Goal: Task Accomplishment & Management: Use online tool/utility

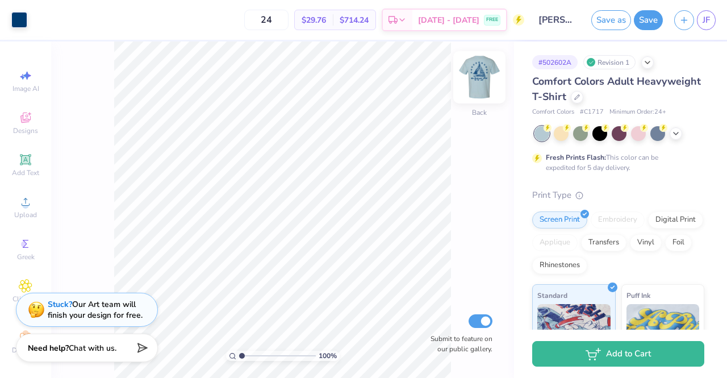
click at [477, 78] on img at bounding box center [479, 77] width 45 height 45
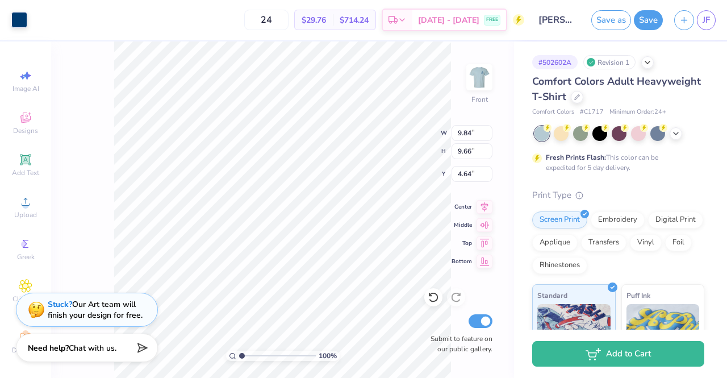
type input "4.64"
type input "15.90"
type input "14.59"
click at [19, 248] on icon at bounding box center [26, 244] width 14 height 14
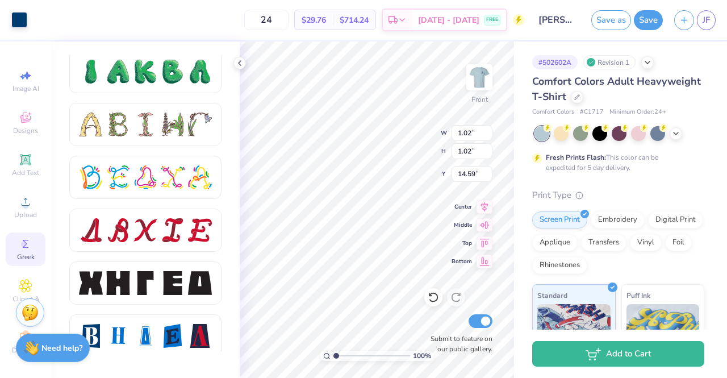
scroll to position [1366, 0]
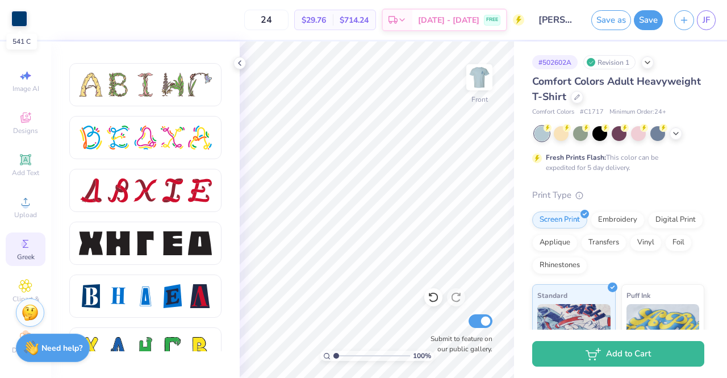
click at [19, 21] on div at bounding box center [19, 19] width 16 height 16
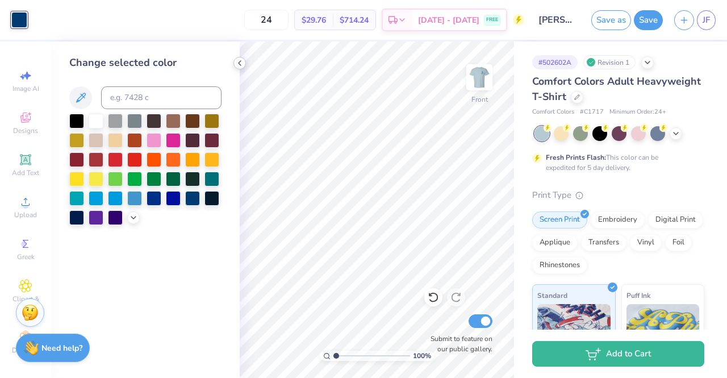
click at [243, 64] on icon at bounding box center [239, 63] width 9 height 9
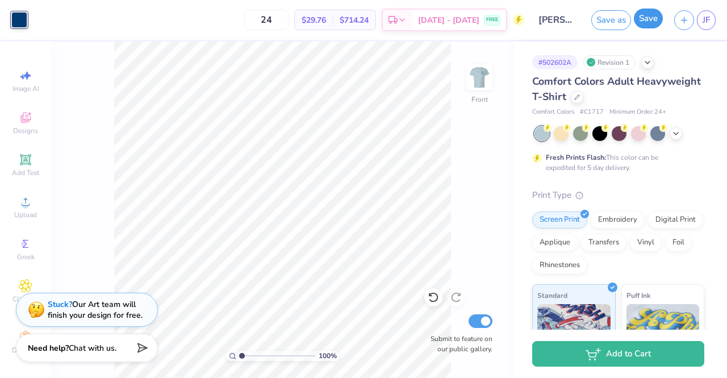
click at [644, 27] on button "Save" at bounding box center [648, 19] width 29 height 20
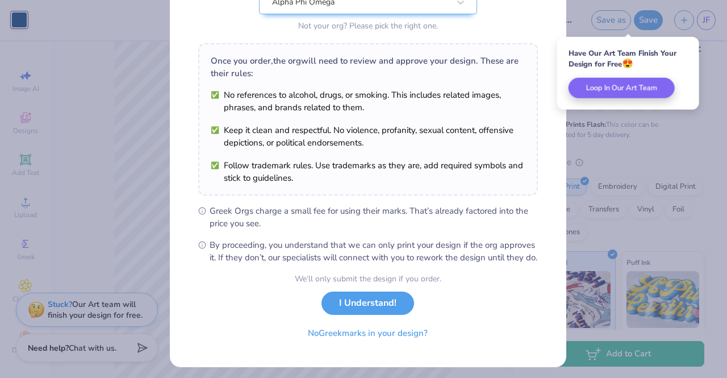
scroll to position [150, 0]
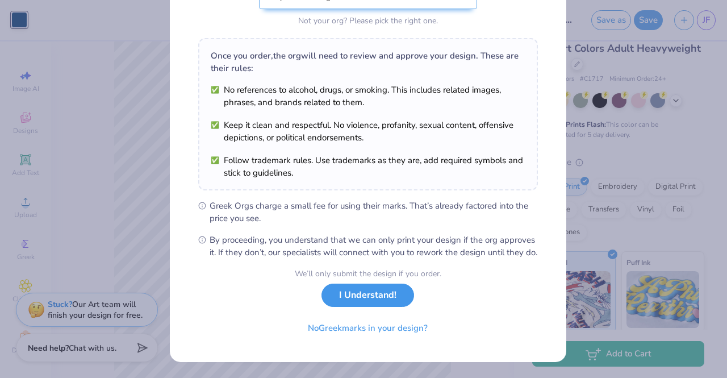
click at [368, 294] on button "I Understand!" at bounding box center [368, 295] width 93 height 23
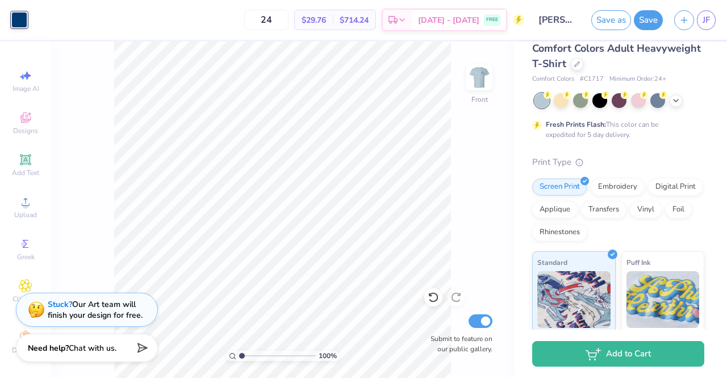
scroll to position [0, 0]
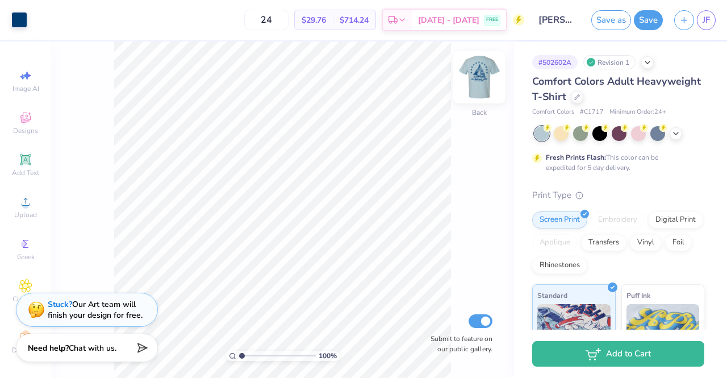
click at [488, 76] on img at bounding box center [479, 77] width 45 height 45
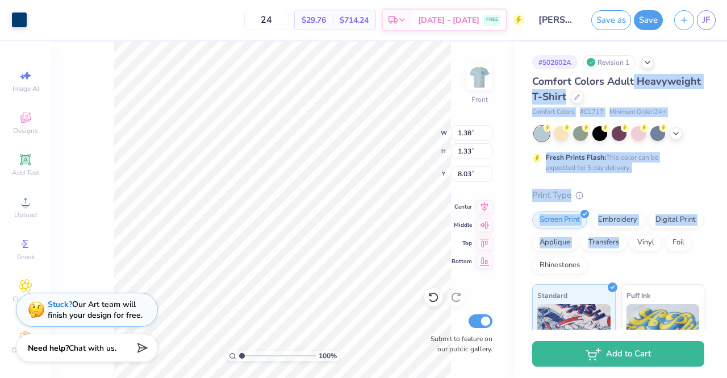
drag, startPoint x: 727, startPoint y: 132, endPoint x: 727, endPoint y: 84, distance: 48.9
click at [727, 84] on div "# 502602A Revision 1 Comfort Colors Adult Heavyweight T-Shirt Comfort Colors # …" at bounding box center [620, 185] width 213 height 288
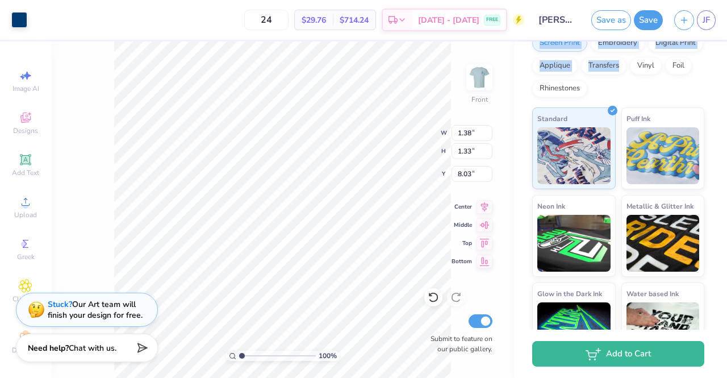
scroll to position [211, 0]
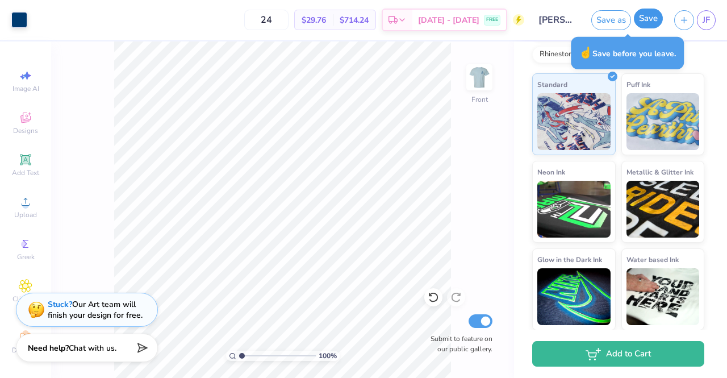
click at [649, 20] on button "Save" at bounding box center [648, 19] width 29 height 20
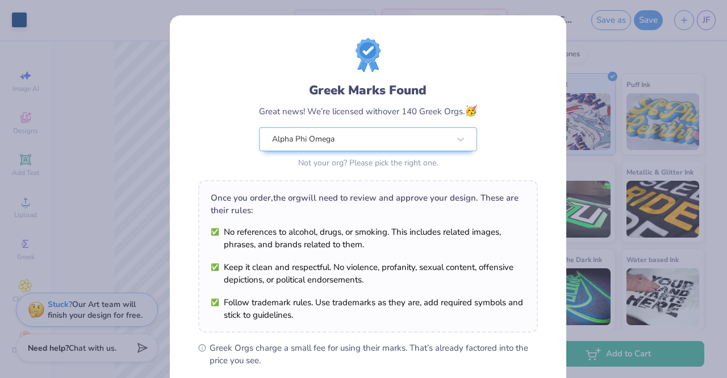
click at [704, 32] on div "Design Saved" at bounding box center [618, 35] width 202 height 52
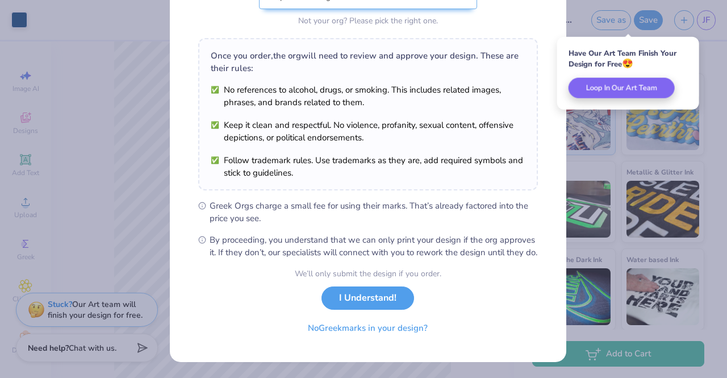
scroll to position [152, 0]
click at [360, 301] on button "I Understand!" at bounding box center [368, 295] width 93 height 23
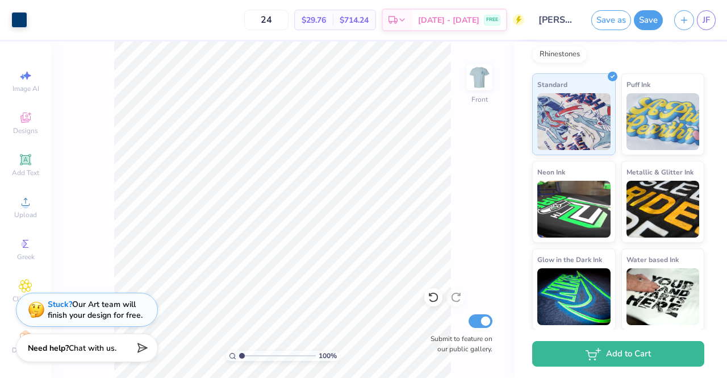
scroll to position [13, 0]
click at [13, 290] on span "Clipart & logos" at bounding box center [26, 299] width 40 height 18
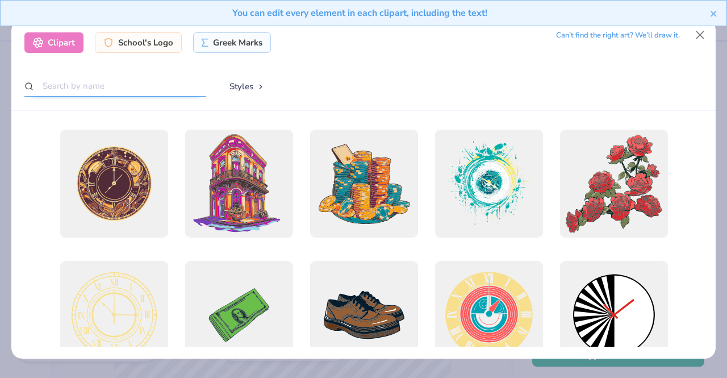
click at [120, 82] on input "text" at bounding box center [115, 86] width 182 height 21
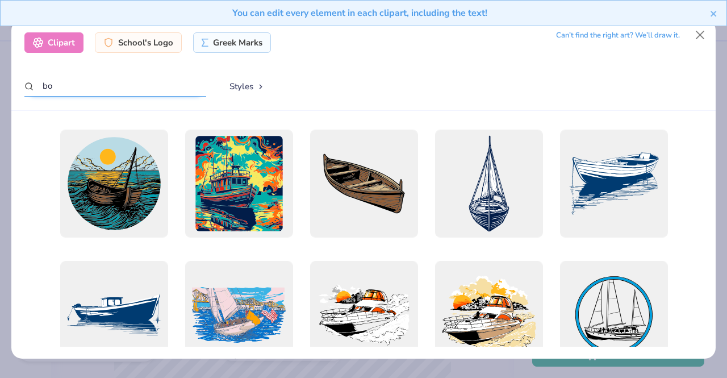
type input "b"
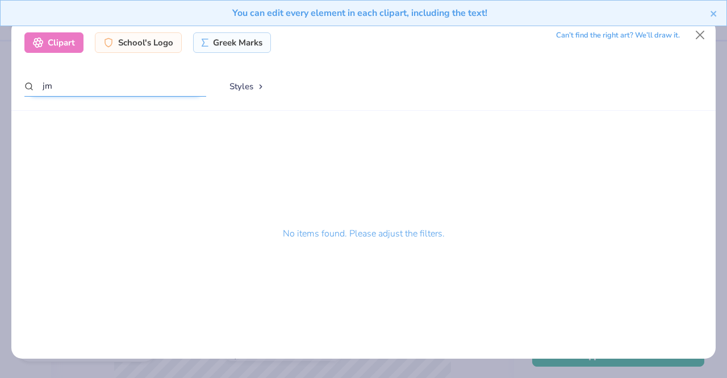
type input "j"
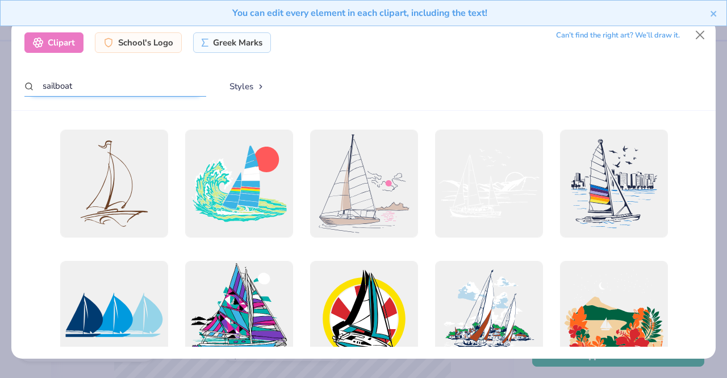
type input "sailboat"
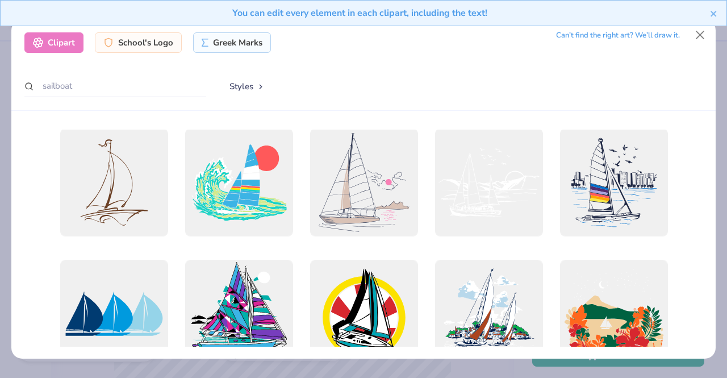
scroll to position [0, 0]
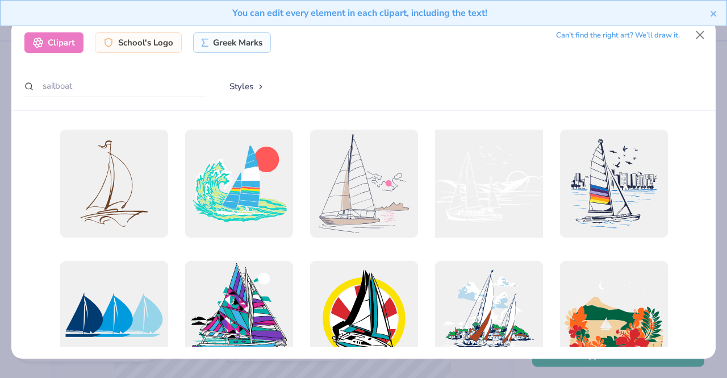
click at [490, 194] on div at bounding box center [489, 183] width 119 height 119
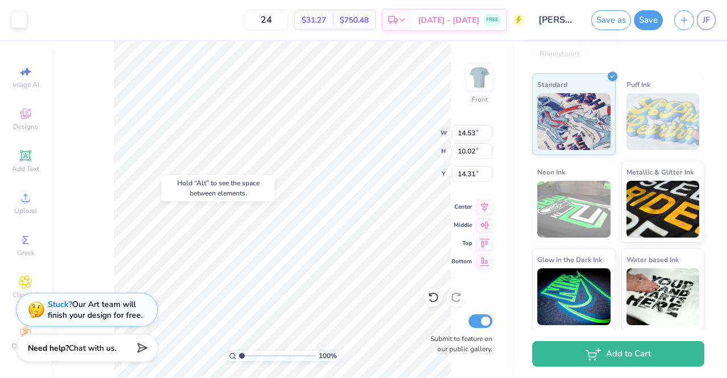
type input "14.31"
click at [89, 236] on div "100 % Front W 14.53 14.53 " H 10.02 10.02 " Y 14.31 14.31 " Center Middle Top B…" at bounding box center [282, 209] width 463 height 336
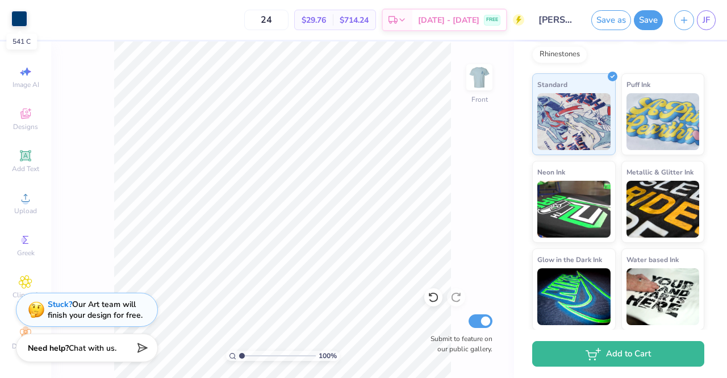
click at [17, 22] on div at bounding box center [19, 19] width 16 height 16
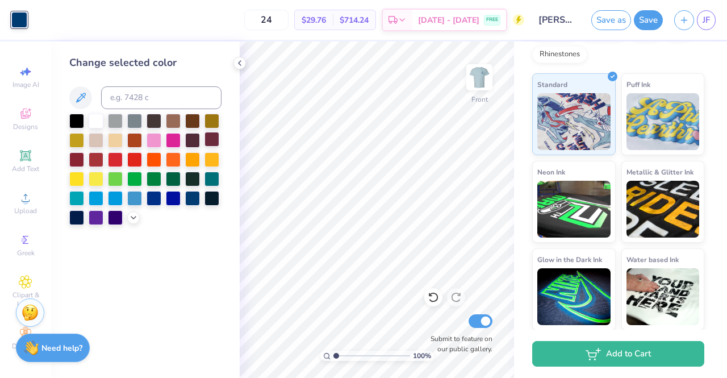
click at [214, 140] on div at bounding box center [212, 139] width 15 height 15
click at [147, 95] on input at bounding box center [161, 97] width 120 height 23
paste input "CD4631"
click at [109, 97] on input "CD4631" at bounding box center [161, 97] width 120 height 23
click at [167, 104] on input "#CD4631" at bounding box center [161, 97] width 120 height 23
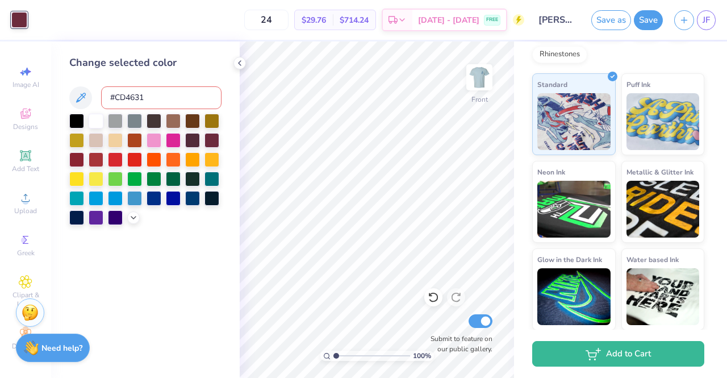
type input "#CD4631"
click at [131, 219] on icon at bounding box center [133, 216] width 9 height 9
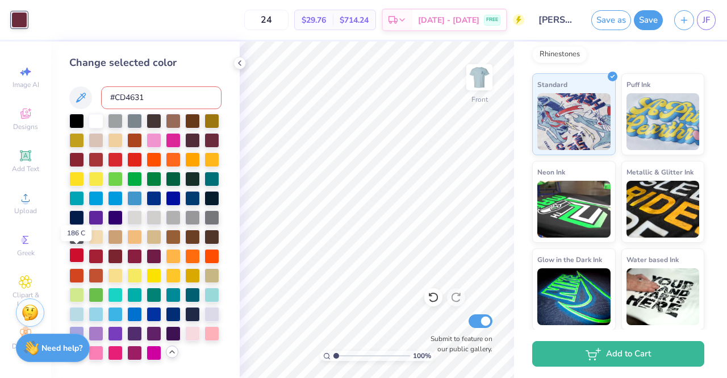
click at [75, 251] on div at bounding box center [76, 255] width 15 height 15
click at [134, 159] on div at bounding box center [134, 158] width 15 height 15
click at [109, 162] on div at bounding box center [115, 158] width 15 height 15
click at [93, 162] on div at bounding box center [96, 158] width 15 height 15
click at [116, 221] on div at bounding box center [115, 216] width 15 height 15
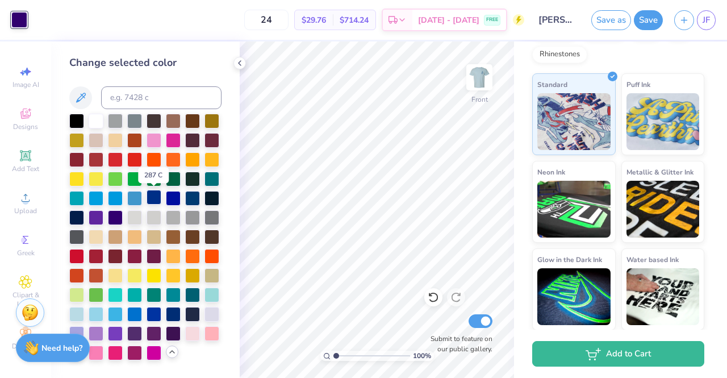
click at [153, 196] on div at bounding box center [154, 197] width 15 height 15
click at [176, 198] on div at bounding box center [173, 197] width 15 height 15
click at [152, 202] on div at bounding box center [154, 197] width 15 height 15
click at [137, 239] on div at bounding box center [134, 235] width 15 height 15
click at [119, 239] on div at bounding box center [115, 235] width 15 height 15
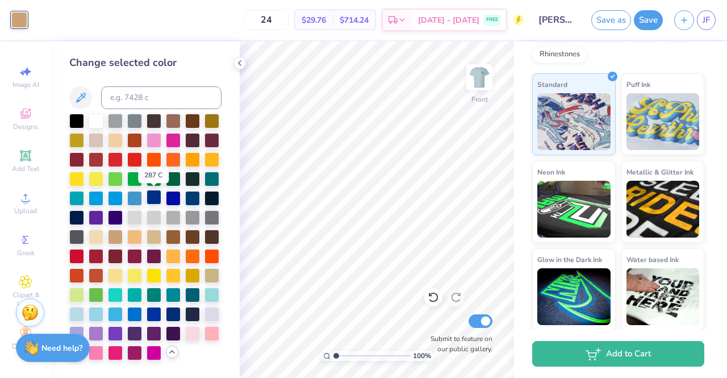
click at [155, 196] on div at bounding box center [154, 197] width 15 height 15
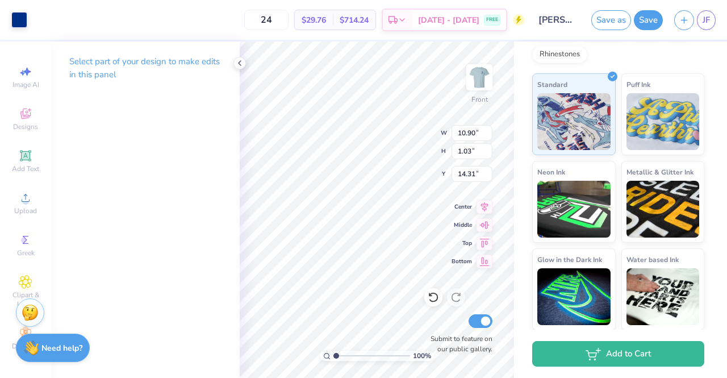
type input "14.31"
click at [484, 205] on icon at bounding box center [485, 205] width 16 height 14
type input "14.59"
click at [654, 15] on button "Save" at bounding box center [648, 19] width 29 height 20
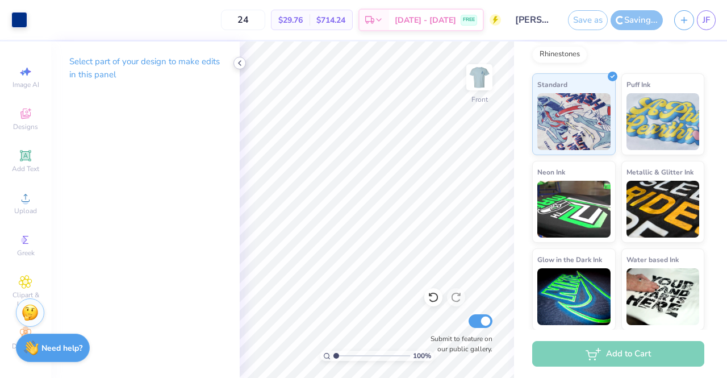
click at [244, 60] on div at bounding box center [240, 63] width 13 height 13
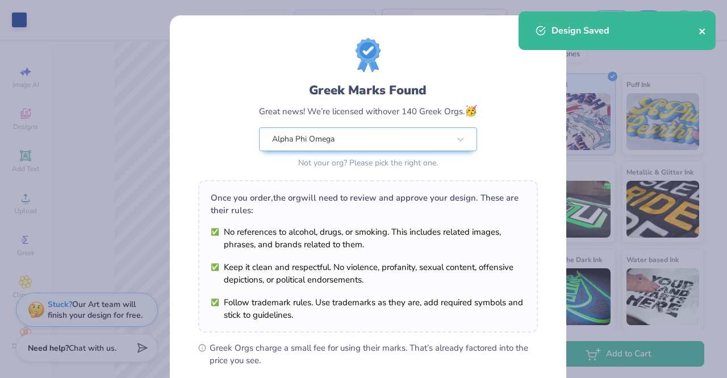
click at [701, 32] on icon "close" at bounding box center [703, 31] width 8 height 9
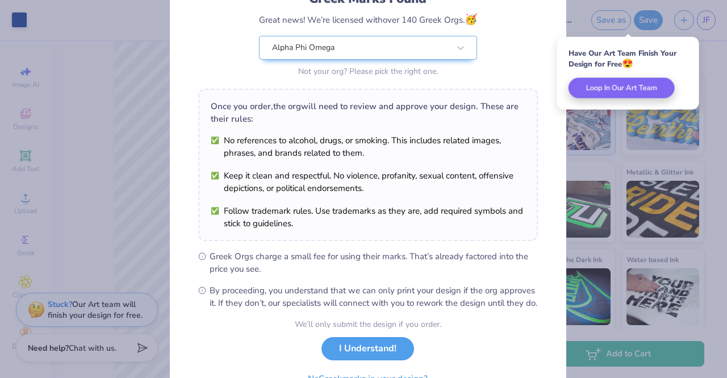
scroll to position [152, 0]
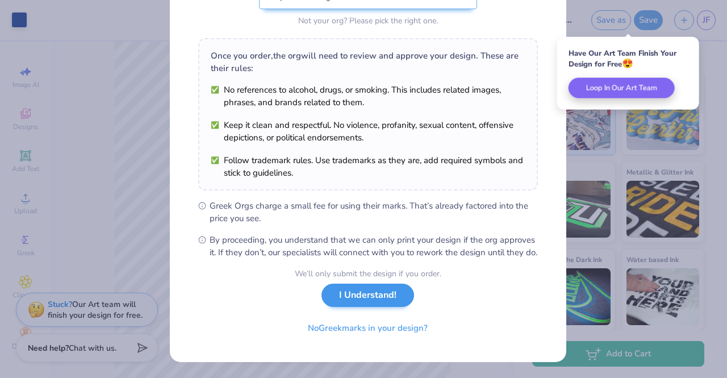
click at [353, 309] on div "We’ll only submit the design if you order. I Understand! No Greek marks in your…" at bounding box center [368, 304] width 147 height 72
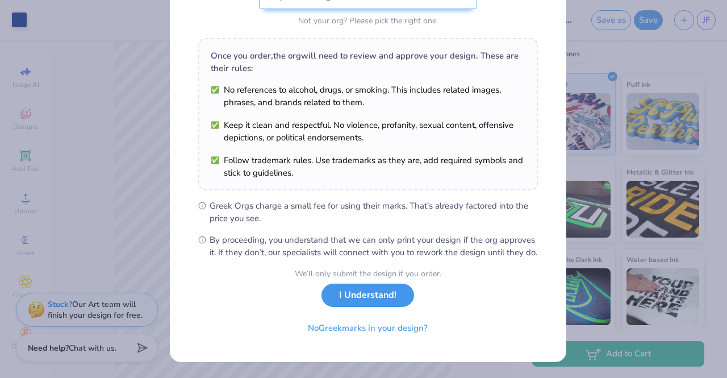
click at [333, 304] on button "I Understand!" at bounding box center [368, 295] width 93 height 23
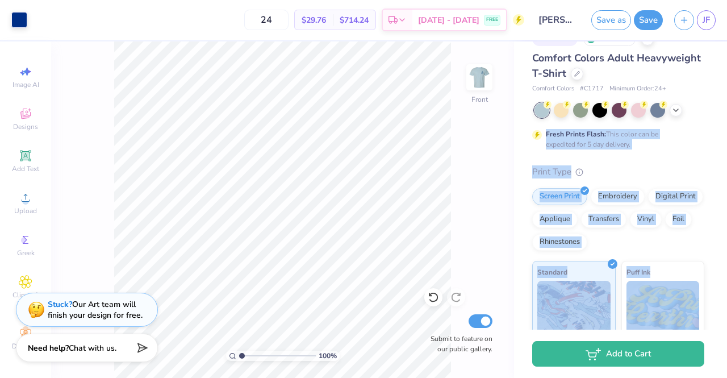
scroll to position [1, 0]
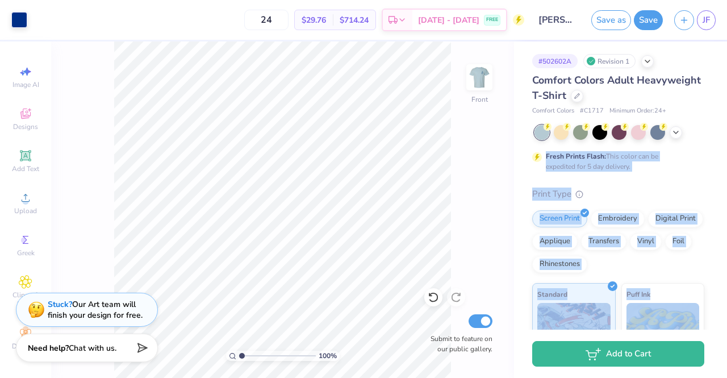
drag, startPoint x: 727, startPoint y: 219, endPoint x: 727, endPoint y: 106, distance: 113.1
click at [727, 106] on div "# 502602A Revision 1 Comfort Colors Adult Heavyweight T-Shirt Comfort Colors # …" at bounding box center [620, 185] width 213 height 288
click at [707, 17] on span "JF" at bounding box center [706, 20] width 7 height 13
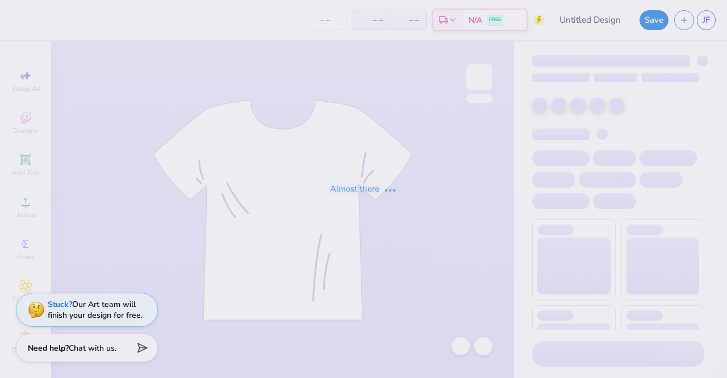
type input "[PERSON_NAME] : [PERSON_NAME][GEOGRAPHIC_DATA]"
type input "24"
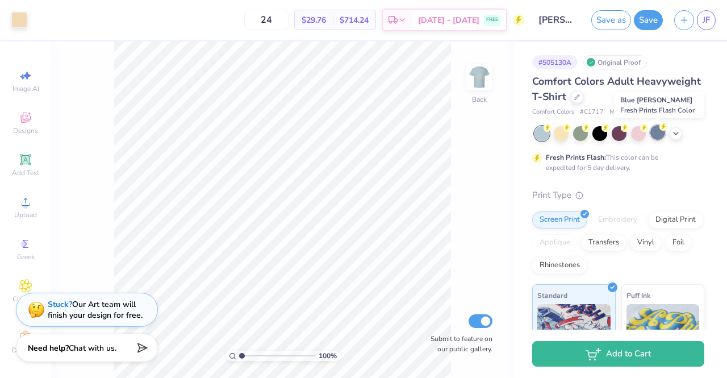
click at [658, 135] on div at bounding box center [658, 132] width 15 height 15
click at [675, 133] on icon at bounding box center [676, 132] width 9 height 9
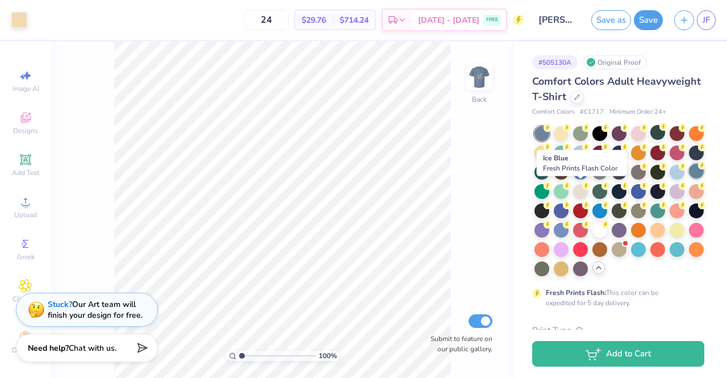
click at [689, 178] on div at bounding box center [696, 171] width 15 height 15
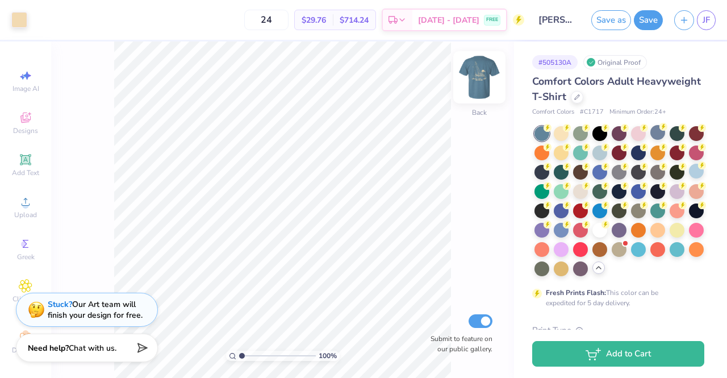
click at [480, 90] on img at bounding box center [479, 77] width 45 height 45
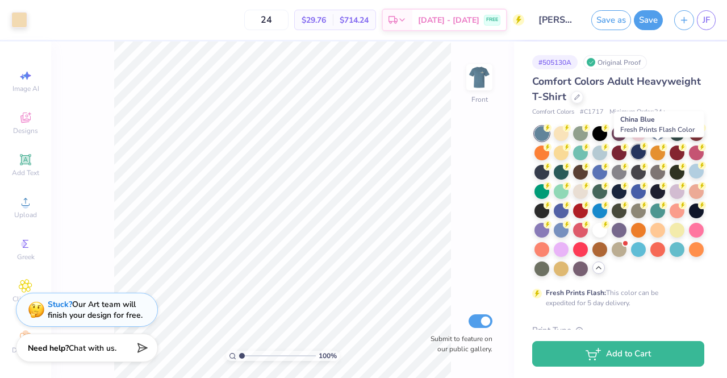
click at [646, 148] on div at bounding box center [638, 151] width 15 height 15
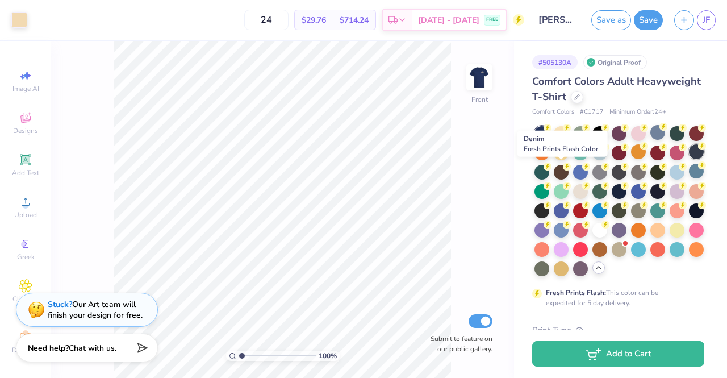
click at [689, 159] on div at bounding box center [696, 151] width 15 height 15
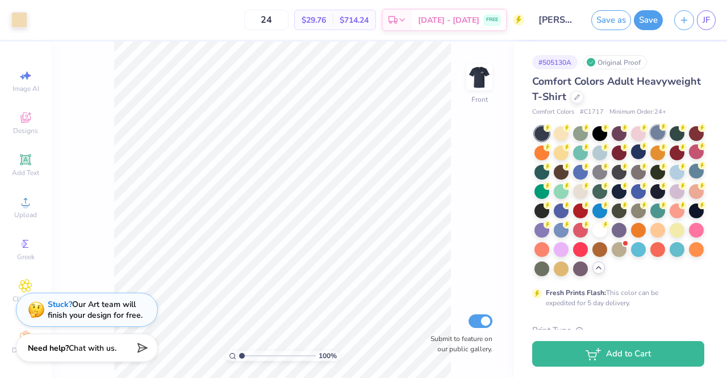
click at [656, 135] on div at bounding box center [658, 132] width 15 height 15
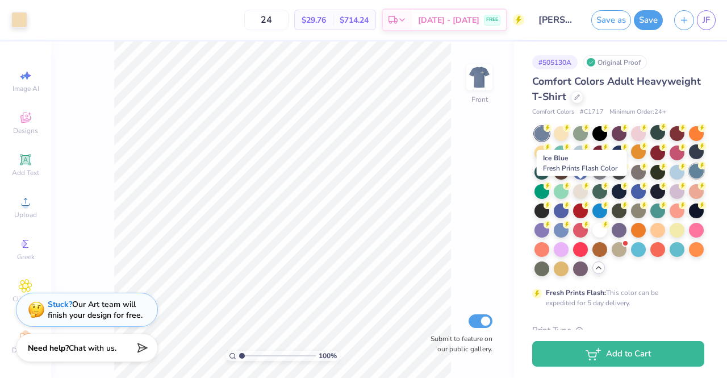
click at [689, 178] on div at bounding box center [696, 171] width 15 height 15
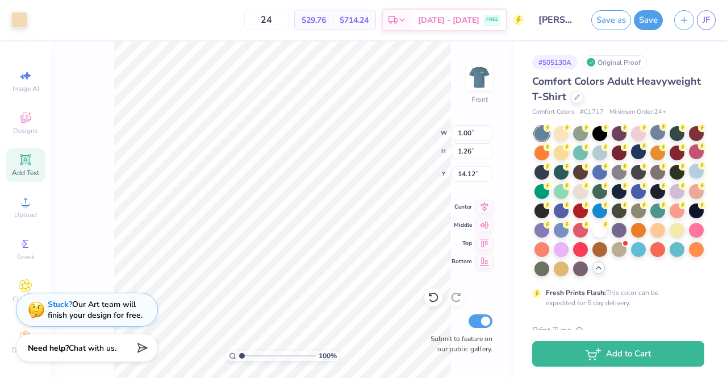
click at [24, 167] on div "Add Text" at bounding box center [26, 165] width 40 height 34
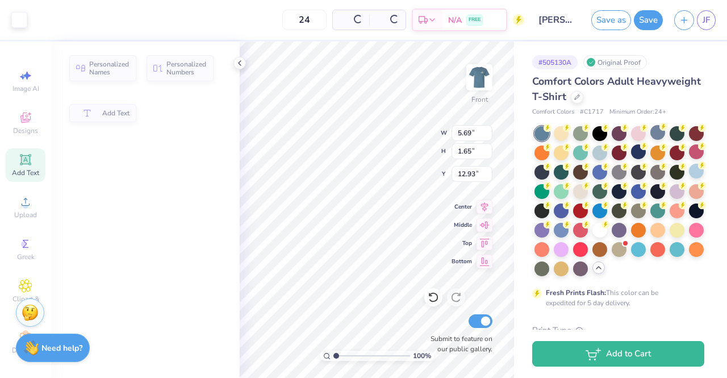
type input "5.69"
type input "1.65"
type input "12.93"
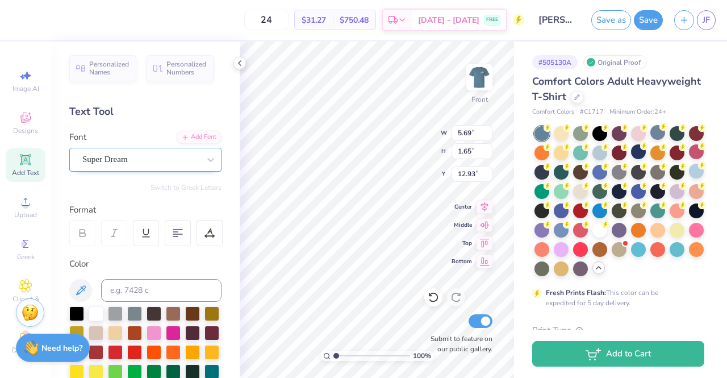
click at [166, 156] on div "Super Dream" at bounding box center [140, 160] width 119 height 18
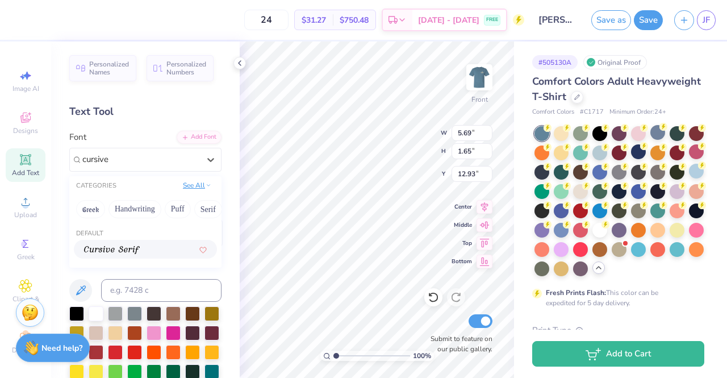
click at [206, 186] on icon at bounding box center [209, 185] width 6 height 6
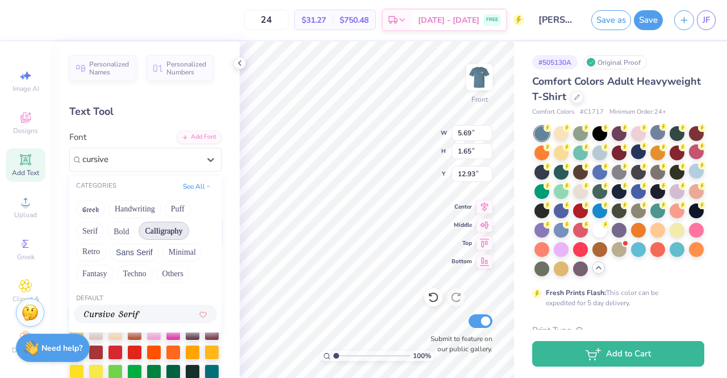
click at [172, 234] on button "Calligraphy" at bounding box center [164, 231] width 50 height 18
click at [168, 236] on button "Calligraphy" at bounding box center [164, 231] width 50 height 18
click at [192, 187] on button "See All" at bounding box center [197, 185] width 35 height 11
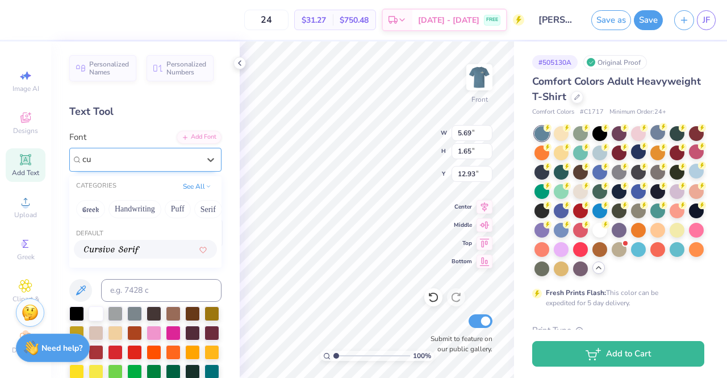
type input "c"
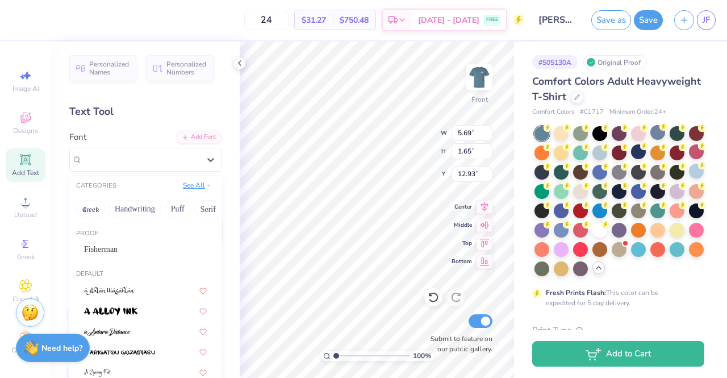
click at [190, 190] on button "See All" at bounding box center [197, 185] width 35 height 11
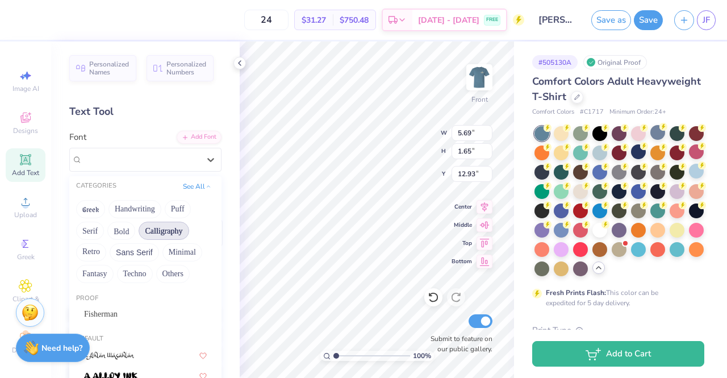
click at [173, 226] on button "Calligraphy" at bounding box center [164, 231] width 50 height 18
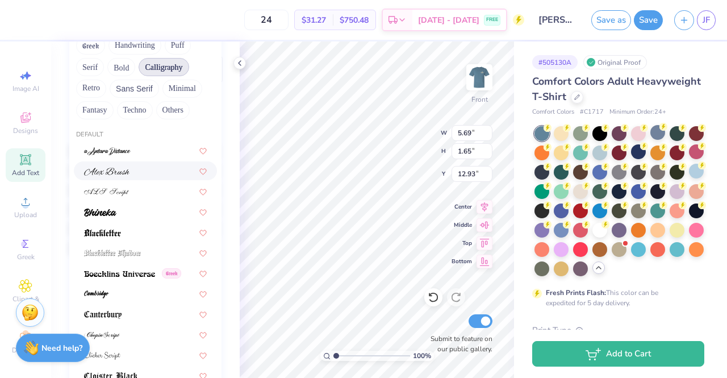
click at [148, 173] on div at bounding box center [145, 171] width 123 height 12
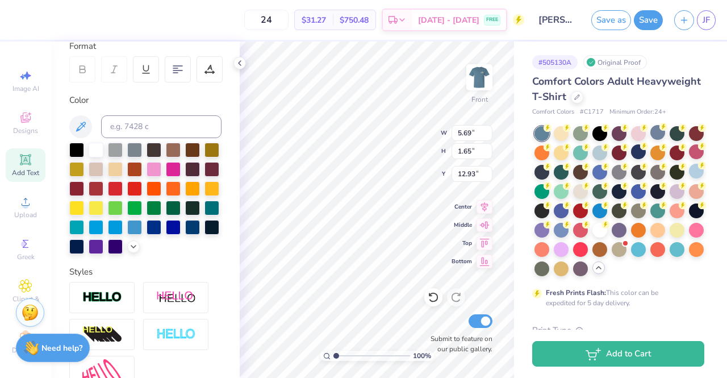
type input "7.17"
type input "1.92"
type input "12.79"
type textarea "X"
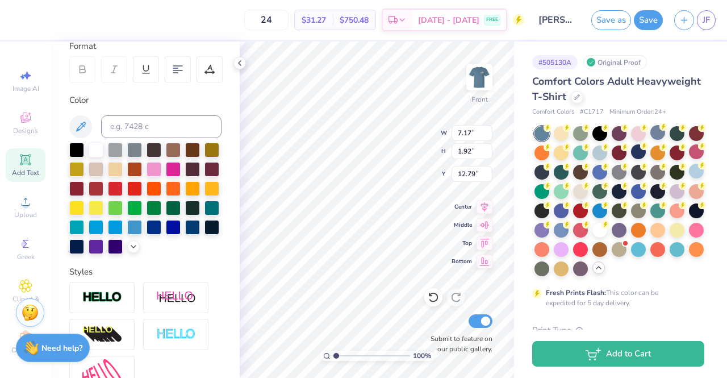
scroll to position [9, 2]
type textarea "Set Sail"
click at [242, 62] on icon at bounding box center [239, 63] width 9 height 9
click at [532, 48] on div "# 505130A Original Proof Comfort Colors Adult Heavyweight T-Shirt Comfort Color…" at bounding box center [620, 358] width 213 height 635
type input "3.00"
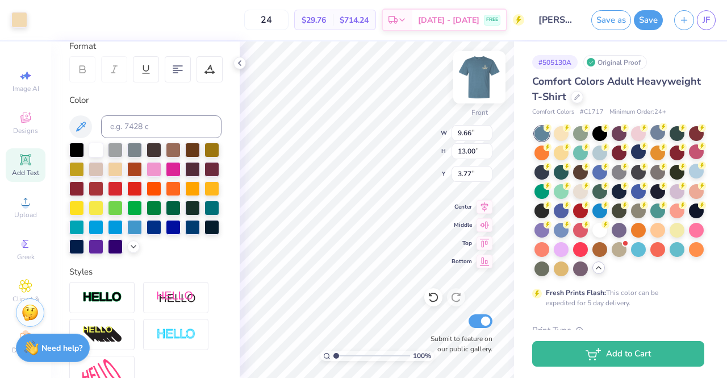
type input "3.77"
type input "16.47"
type input "1.00"
type input "1.26"
type input "14.89"
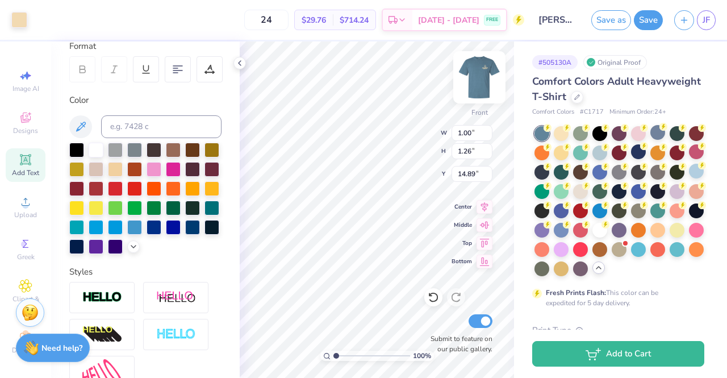
type input "0.85"
type input "0.71"
type input "14.93"
type input "3.62"
type input "1.39"
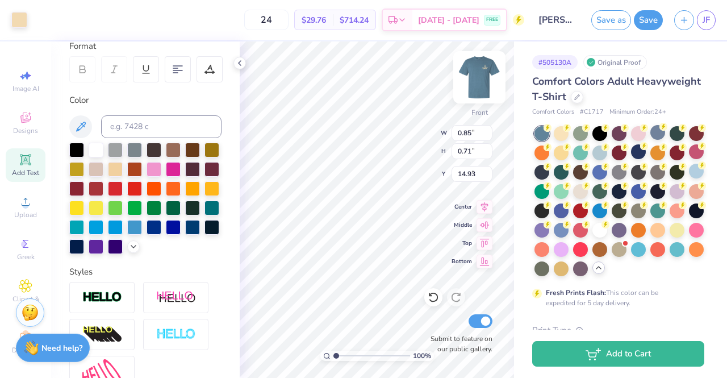
type input "9.65"
click at [123, 189] on div at bounding box center [115, 187] width 15 height 15
click at [16, 23] on div at bounding box center [19, 19] width 16 height 16
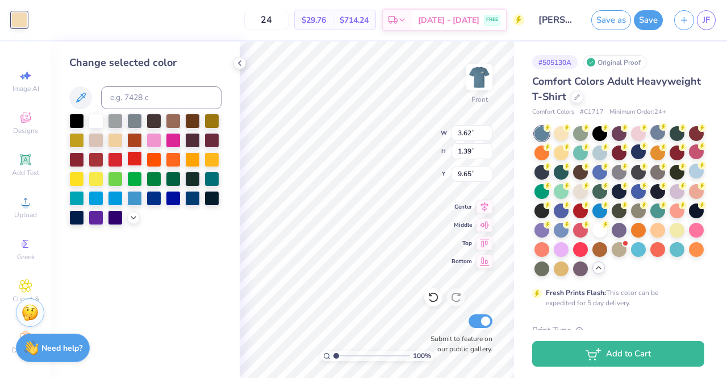
click at [136, 157] on div at bounding box center [134, 158] width 15 height 15
click at [117, 161] on div at bounding box center [115, 158] width 15 height 15
click at [130, 161] on div at bounding box center [134, 158] width 15 height 15
click at [98, 160] on div at bounding box center [96, 158] width 15 height 15
click at [197, 158] on div at bounding box center [192, 158] width 15 height 15
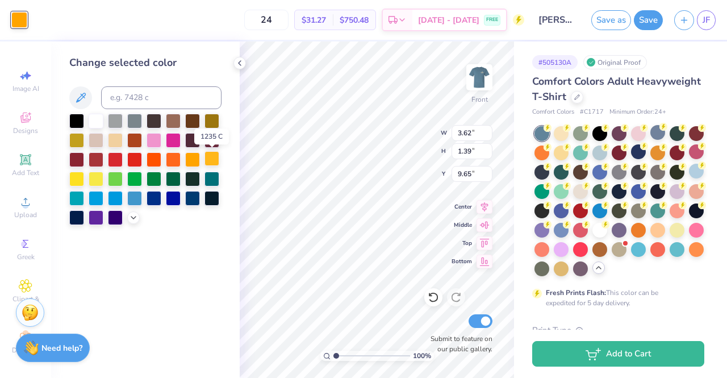
click at [217, 160] on div at bounding box center [212, 158] width 15 height 15
click at [130, 215] on icon at bounding box center [133, 216] width 9 height 9
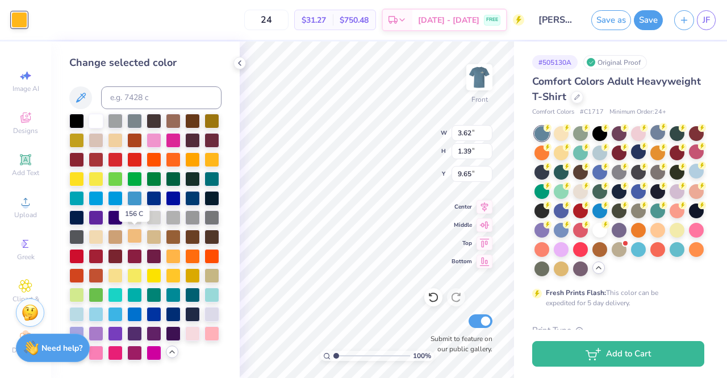
click at [135, 236] on div at bounding box center [134, 235] width 15 height 15
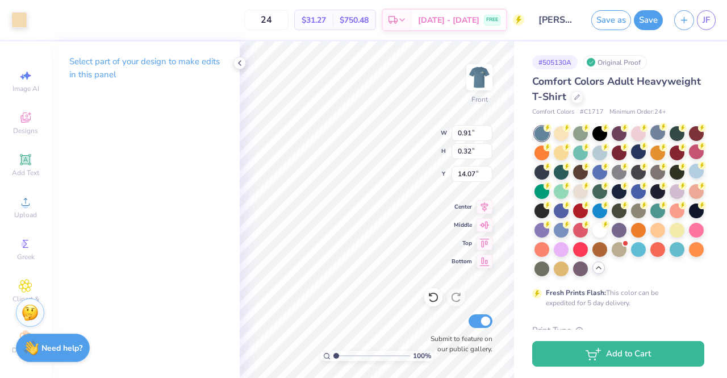
type input "6.59"
type input "9.21"
type input "4.69"
type input "0.31"
type input "0.34"
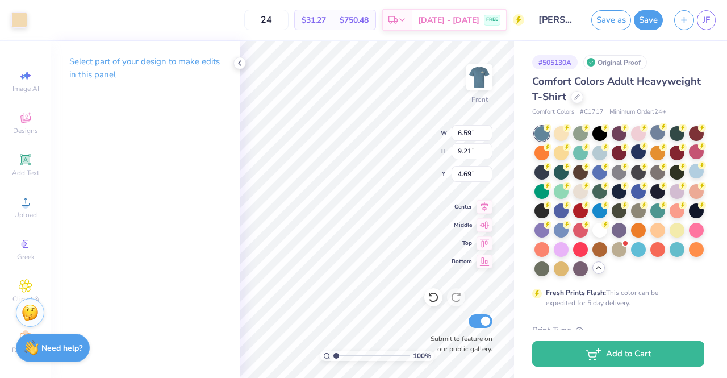
type input "15.63"
click at [18, 22] on div at bounding box center [19, 19] width 16 height 16
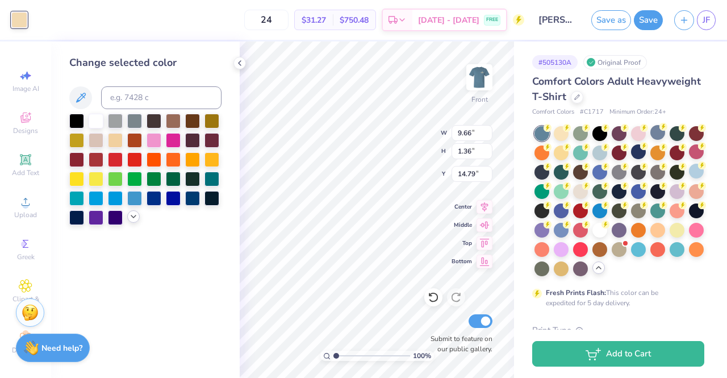
click at [131, 219] on icon at bounding box center [133, 216] width 9 height 9
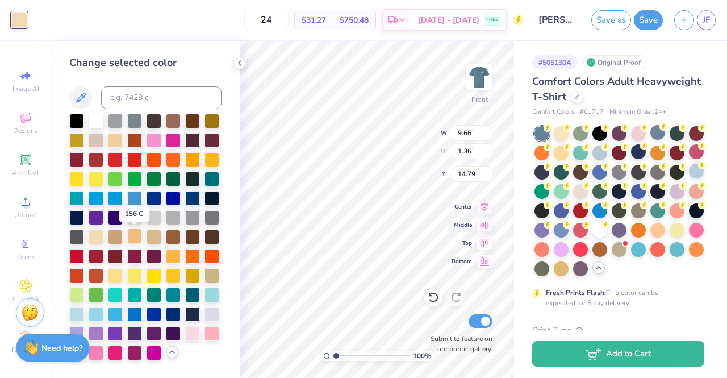
click at [136, 239] on div at bounding box center [134, 235] width 15 height 15
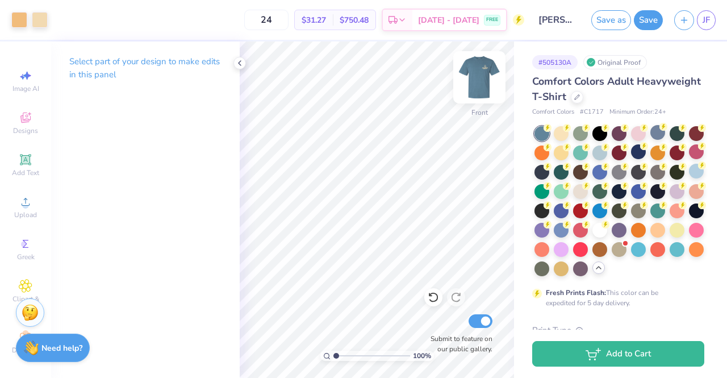
click at [482, 76] on img at bounding box center [479, 77] width 45 height 45
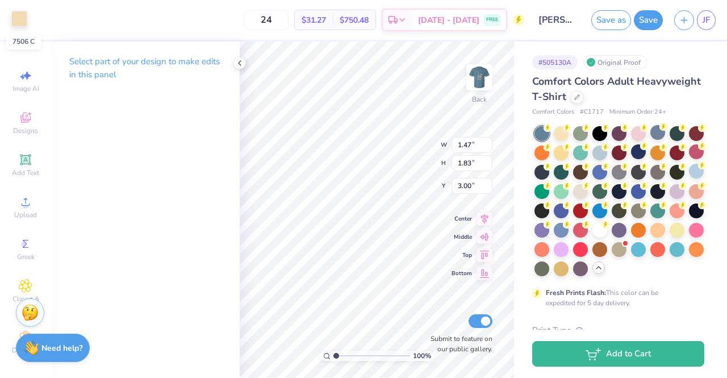
click at [15, 18] on div at bounding box center [19, 19] width 16 height 16
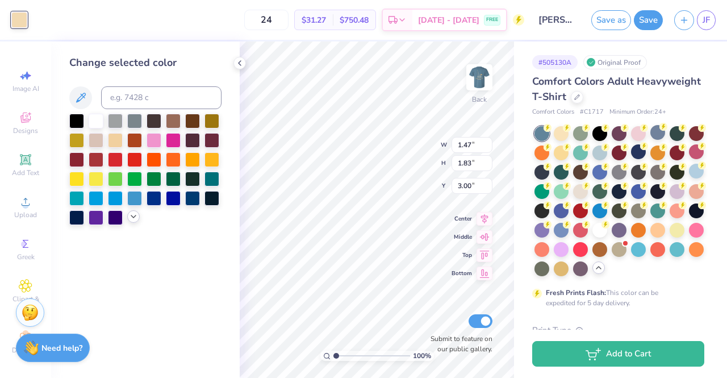
click at [134, 216] on icon at bounding box center [133, 216] width 9 height 9
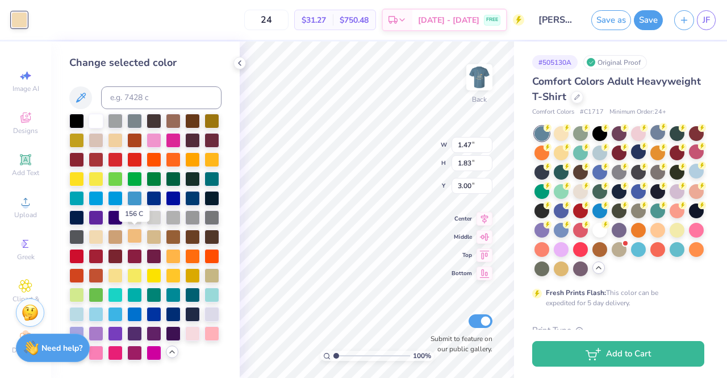
click at [134, 236] on div at bounding box center [134, 235] width 15 height 15
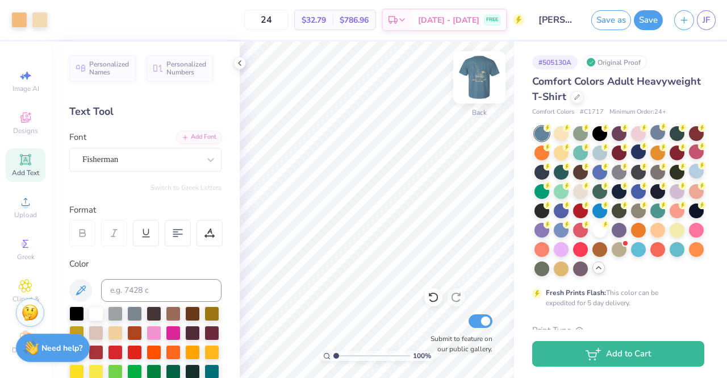
click at [475, 83] on img at bounding box center [479, 77] width 45 height 45
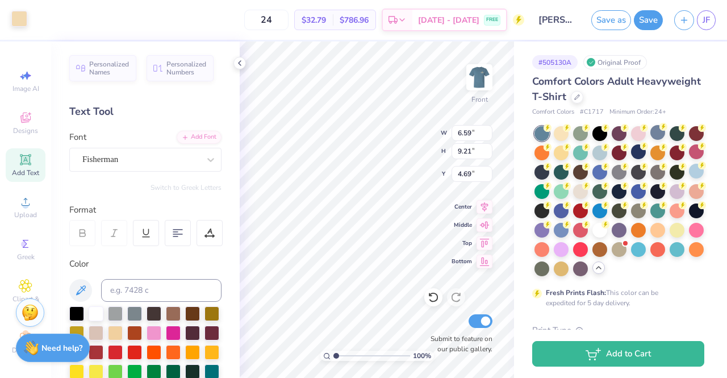
click at [23, 14] on div at bounding box center [19, 19] width 16 height 16
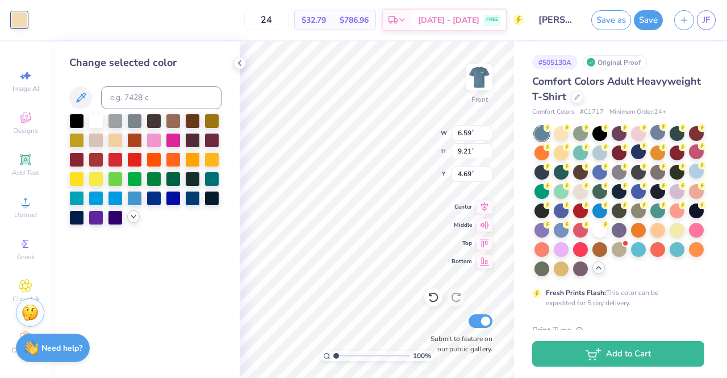
click at [134, 218] on icon at bounding box center [133, 216] width 9 height 9
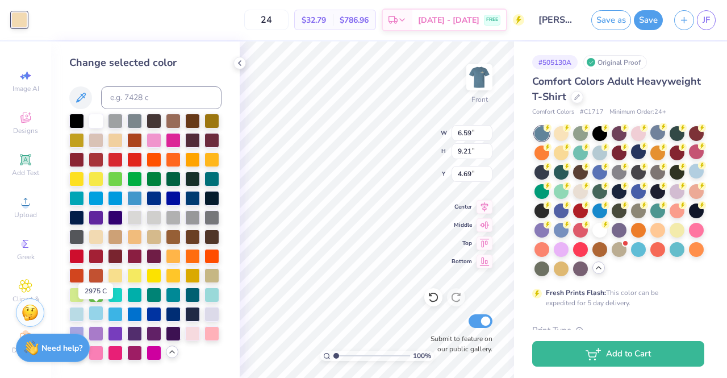
click at [92, 313] on div at bounding box center [96, 313] width 15 height 15
click at [91, 235] on div at bounding box center [96, 235] width 15 height 15
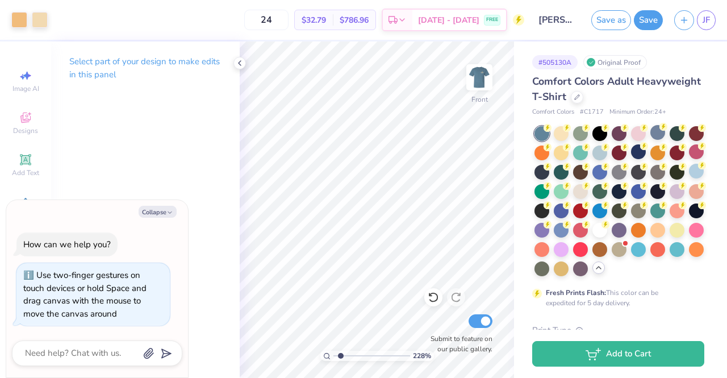
type input "2.28"
type textarea "x"
drag, startPoint x: 336, startPoint y: 358, endPoint x: 350, endPoint y: 363, distance: 13.8
type input "2.78"
click at [350, 361] on input "range" at bounding box center [372, 356] width 77 height 10
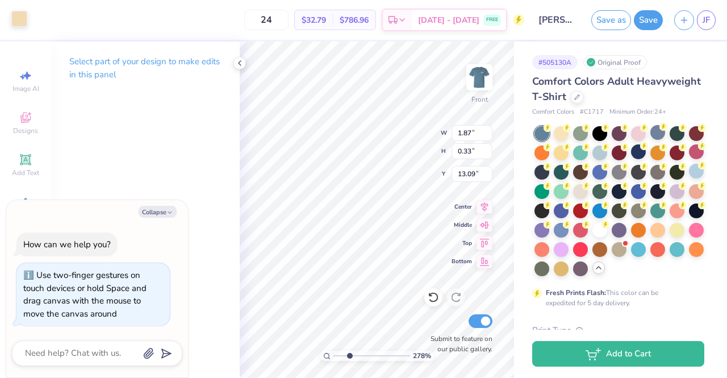
click at [19, 19] on div at bounding box center [19, 19] width 16 height 16
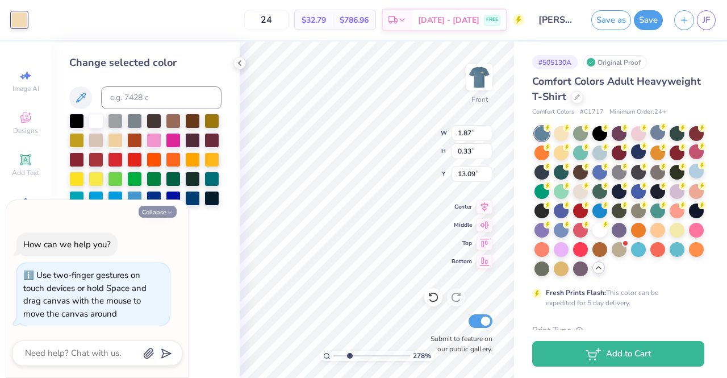
click at [168, 213] on icon "button" at bounding box center [170, 212] width 7 height 7
type textarea "x"
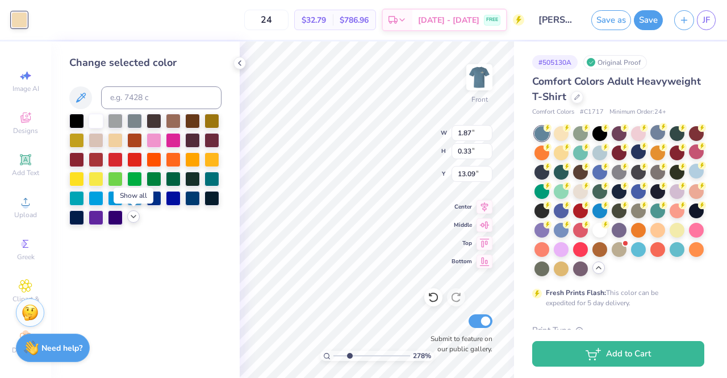
click at [133, 216] on icon at bounding box center [133, 216] width 9 height 9
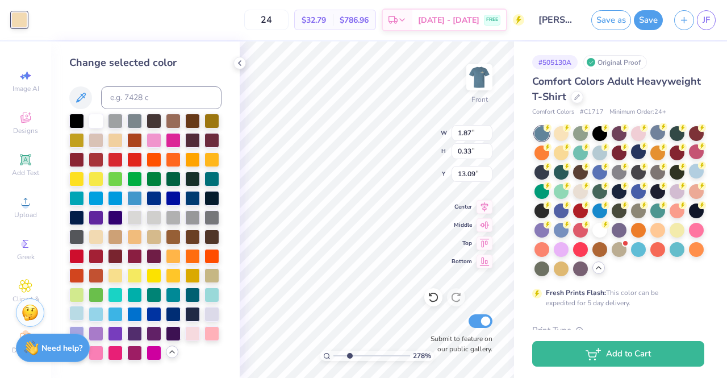
click at [81, 311] on div at bounding box center [76, 313] width 15 height 15
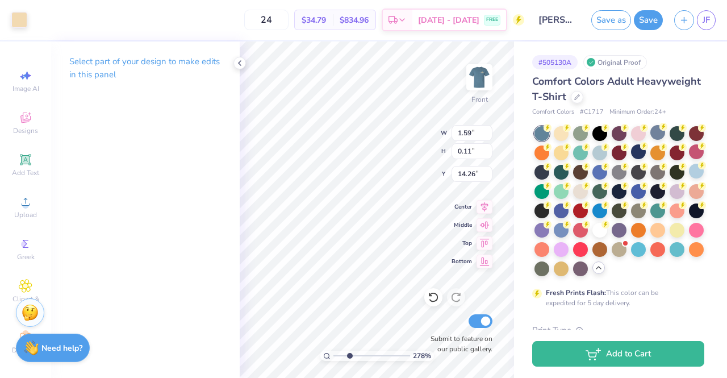
type input "1.59"
type input "0.11"
type input "14.26"
click at [16, 13] on div at bounding box center [19, 19] width 16 height 16
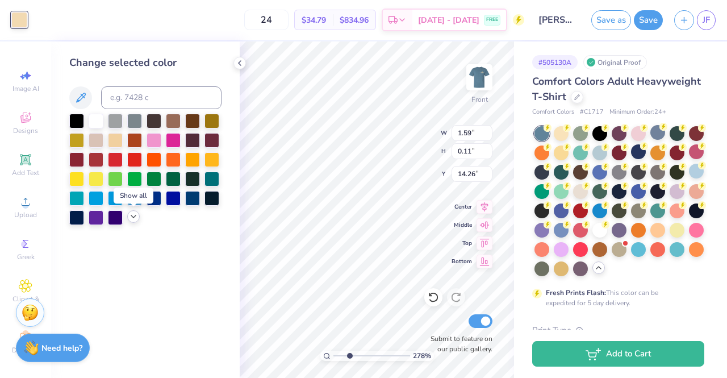
click at [137, 216] on icon at bounding box center [133, 216] width 9 height 9
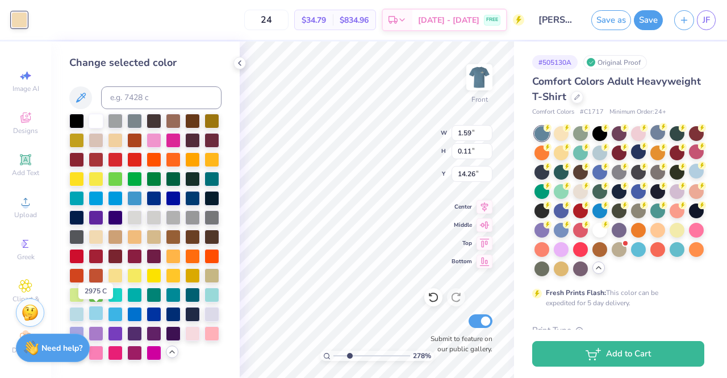
click at [97, 315] on div at bounding box center [96, 313] width 15 height 15
type input "2.46"
type input "0.29"
type input "14.30"
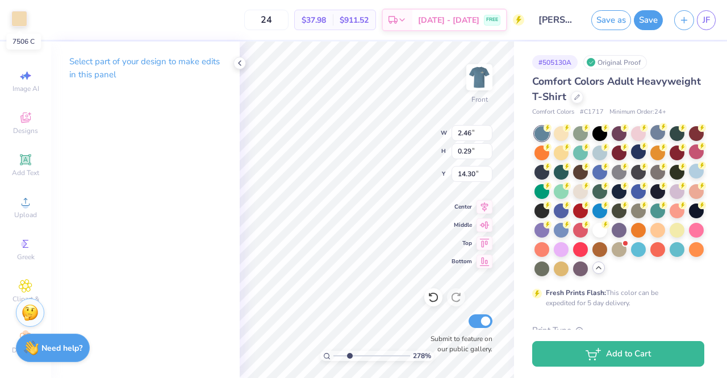
click at [23, 24] on div at bounding box center [19, 19] width 16 height 16
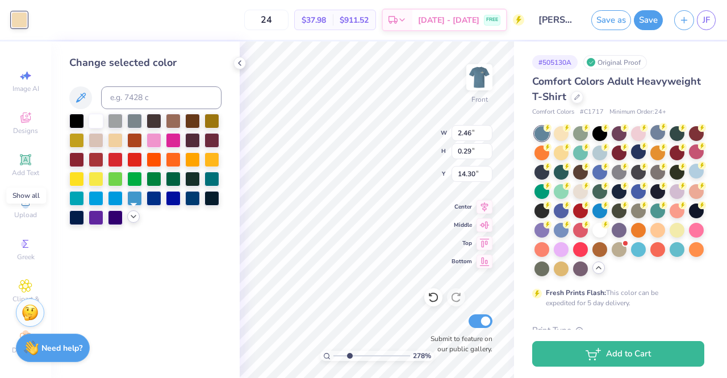
click at [132, 220] on icon at bounding box center [133, 216] width 9 height 9
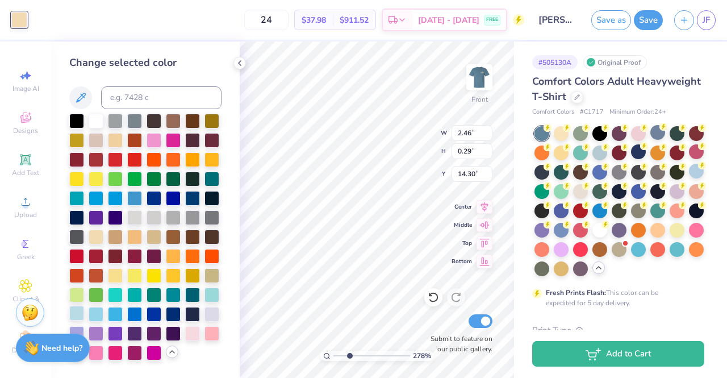
click at [72, 315] on div at bounding box center [76, 313] width 15 height 15
click at [97, 307] on div at bounding box center [96, 313] width 15 height 15
click at [75, 310] on div at bounding box center [76, 313] width 15 height 15
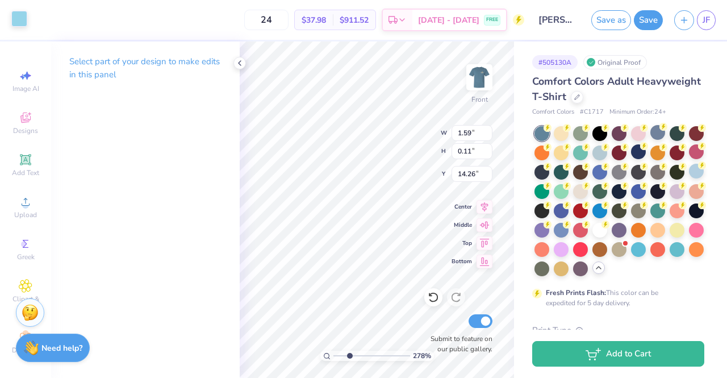
click at [18, 23] on div at bounding box center [19, 19] width 16 height 16
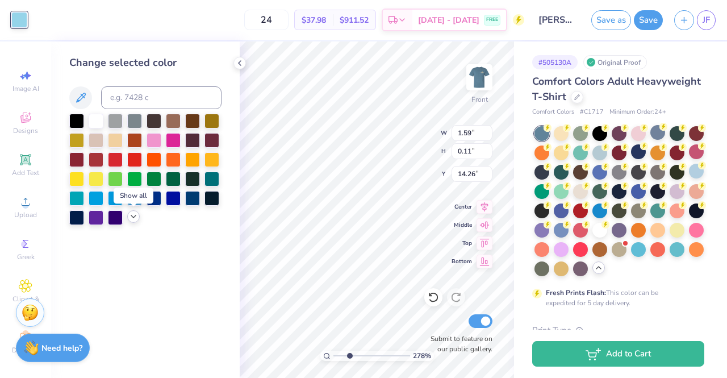
click at [128, 217] on div at bounding box center [133, 216] width 13 height 13
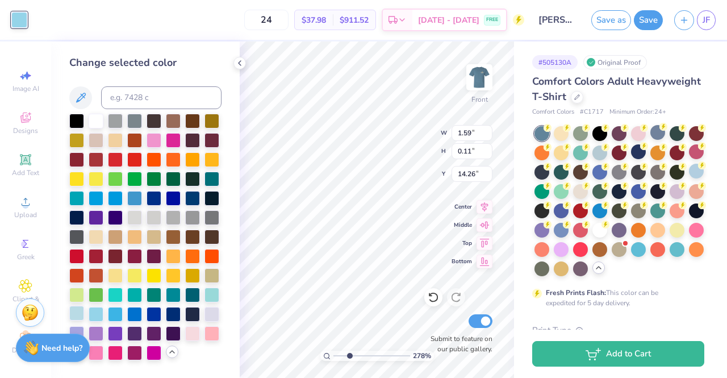
click at [77, 318] on div at bounding box center [76, 313] width 15 height 15
type input "6.59"
type input "9.21"
type input "4.69"
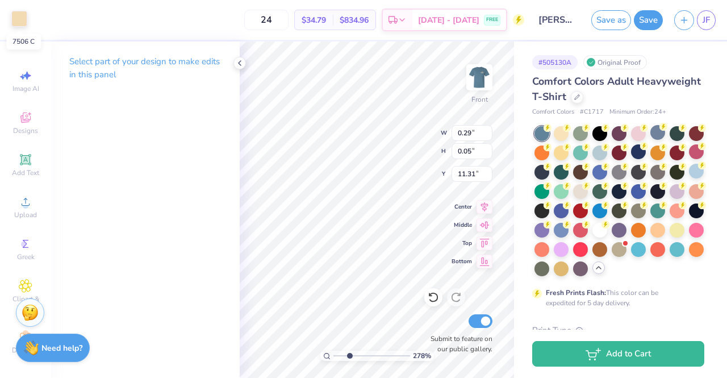
click at [16, 24] on div at bounding box center [19, 19] width 16 height 16
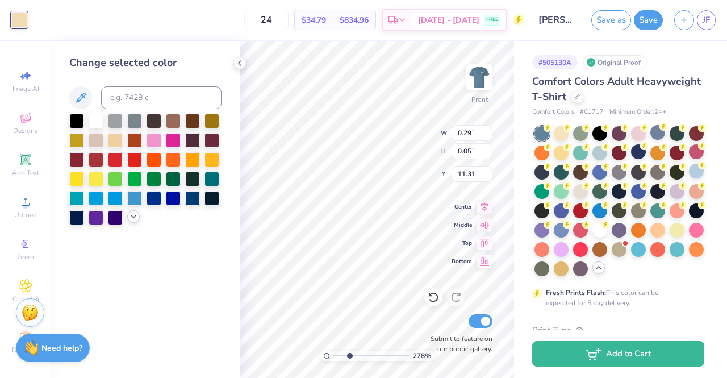
click at [132, 217] on polyline at bounding box center [133, 216] width 5 height 2
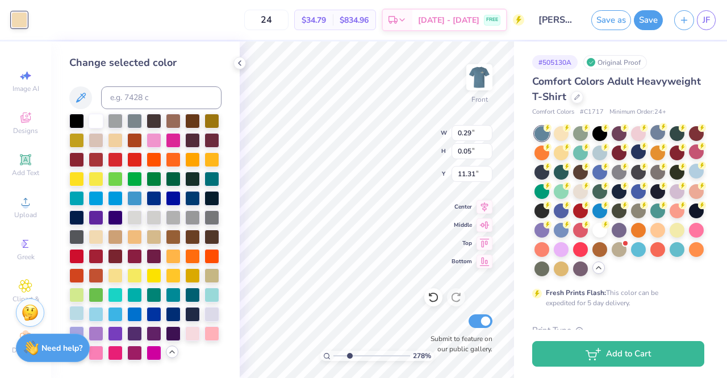
click at [74, 315] on div at bounding box center [76, 313] width 15 height 15
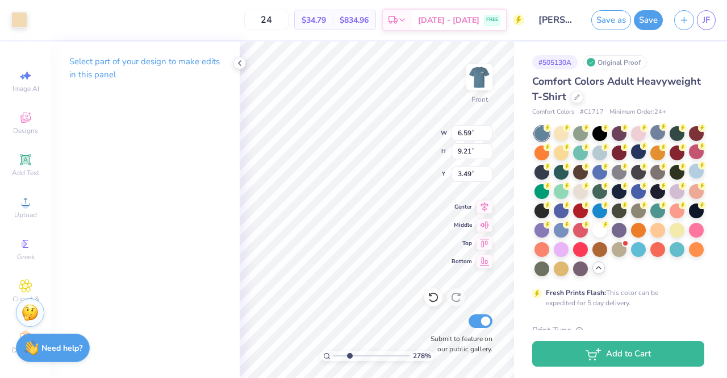
type input "3.49"
click at [18, 21] on div at bounding box center [19, 19] width 16 height 16
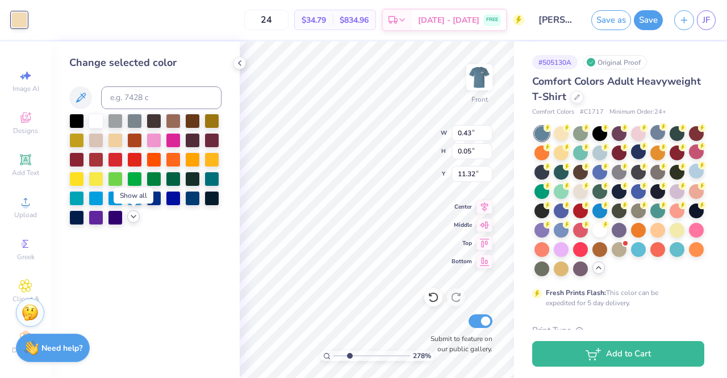
click at [131, 218] on icon at bounding box center [133, 216] width 9 height 9
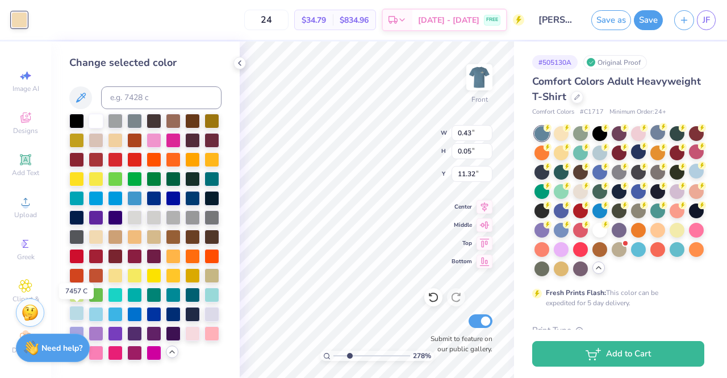
click at [77, 317] on div at bounding box center [76, 313] width 15 height 15
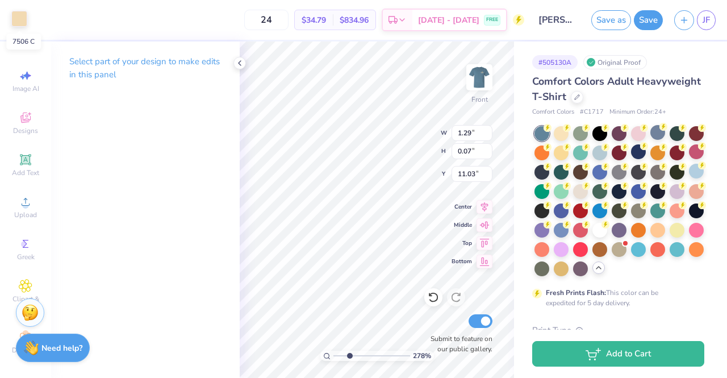
click at [26, 14] on div at bounding box center [19, 19] width 16 height 16
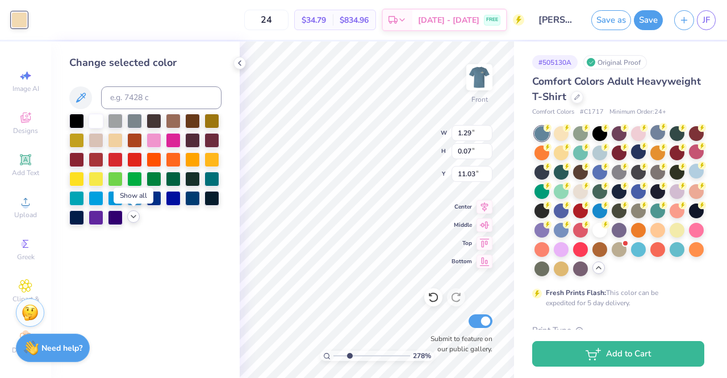
click at [133, 218] on icon at bounding box center [133, 216] width 9 height 9
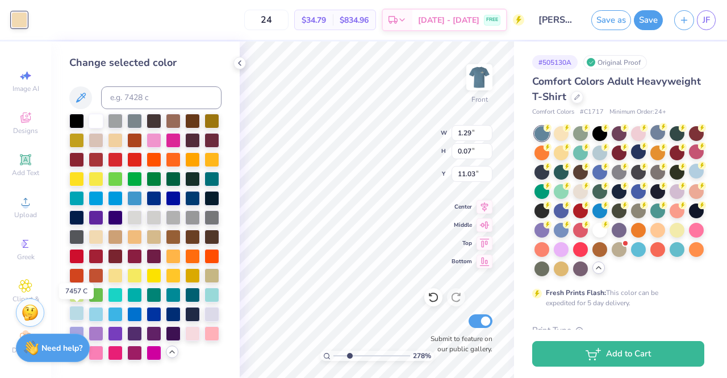
click at [78, 312] on div at bounding box center [76, 313] width 15 height 15
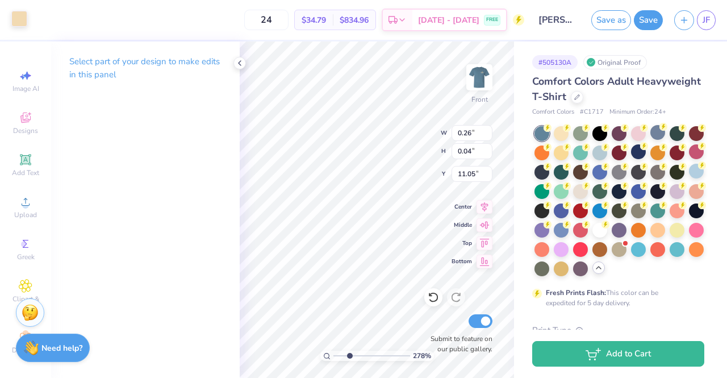
click at [25, 22] on div at bounding box center [19, 19] width 16 height 16
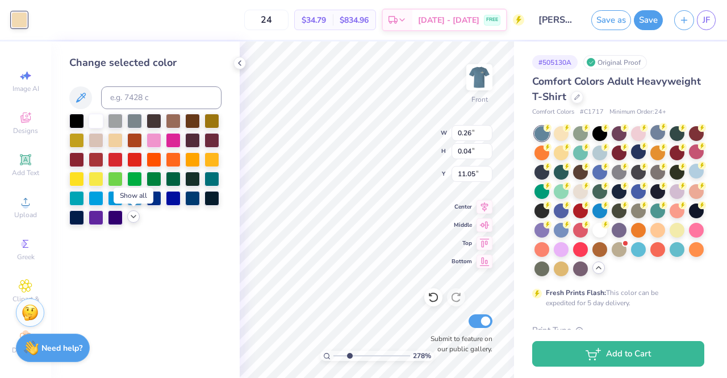
click at [134, 217] on polyline at bounding box center [133, 216] width 5 height 2
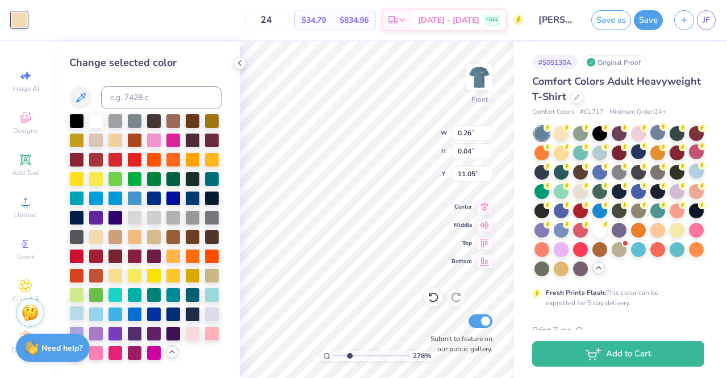
click at [72, 319] on div at bounding box center [76, 313] width 15 height 15
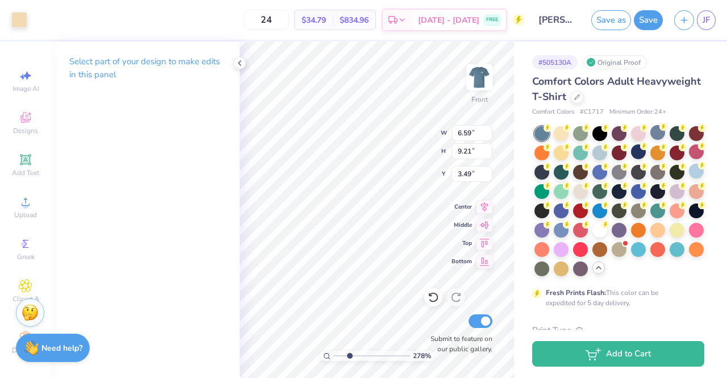
type input "4.54"
click at [19, 21] on div at bounding box center [19, 19] width 16 height 16
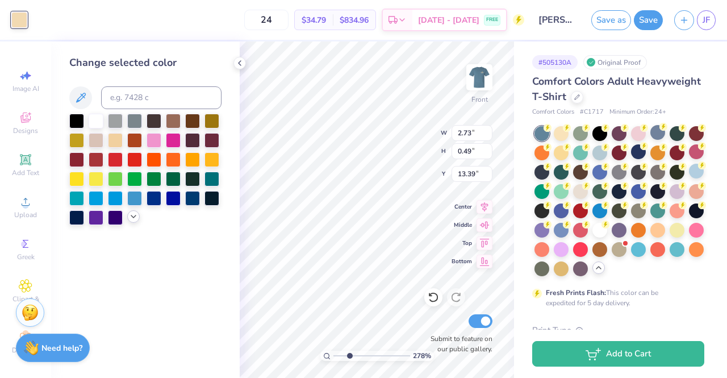
click at [130, 218] on icon at bounding box center [133, 216] width 9 height 9
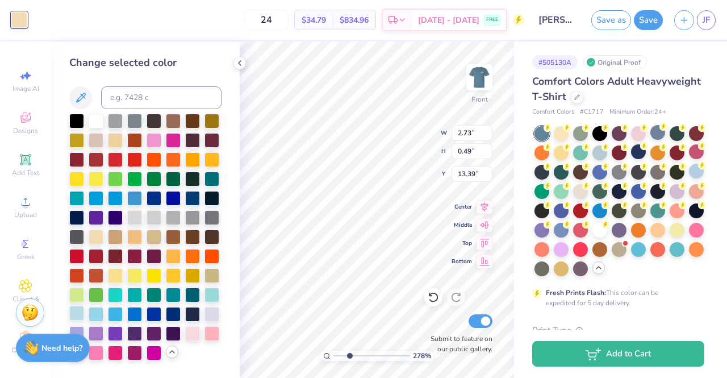
click at [76, 313] on div at bounding box center [76, 313] width 15 height 15
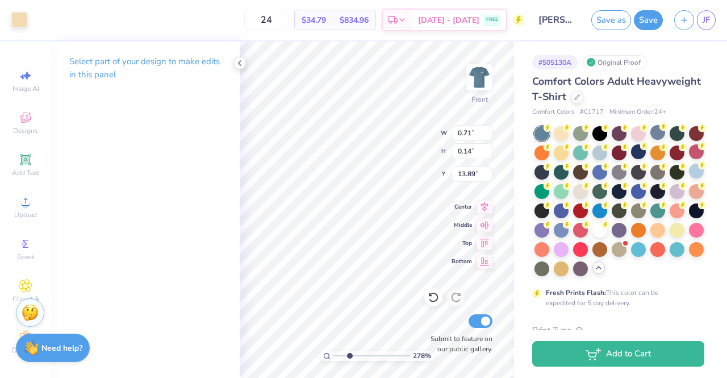
type input "0.71"
type input "0.14"
type input "13.89"
click at [20, 19] on div at bounding box center [19, 19] width 16 height 16
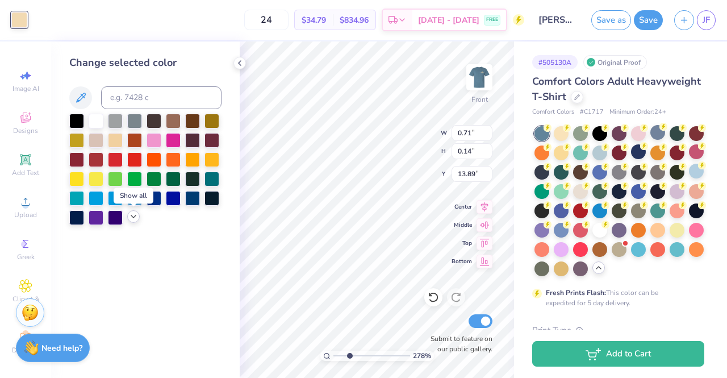
click at [133, 217] on icon at bounding box center [133, 216] width 9 height 9
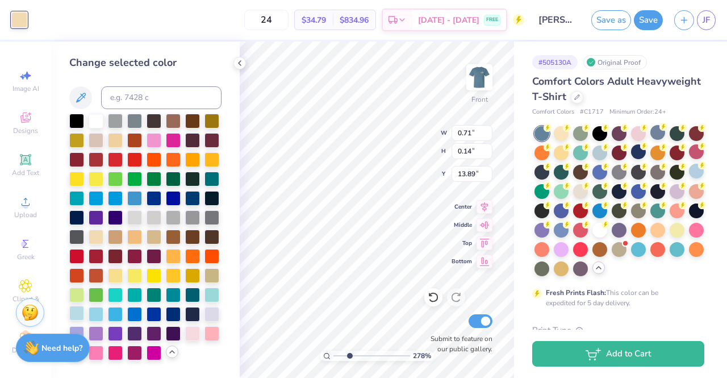
click at [75, 311] on div at bounding box center [76, 313] width 15 height 15
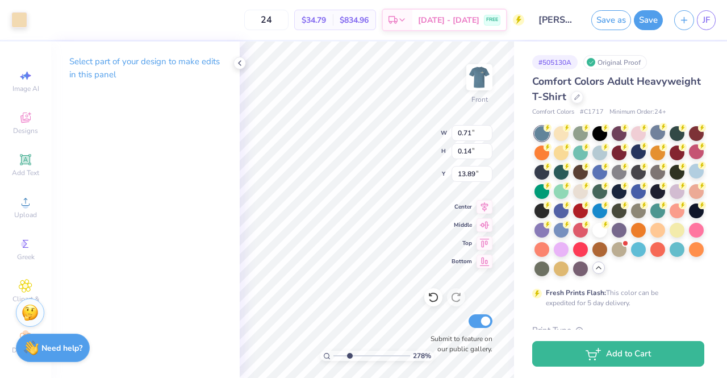
type input "1.21"
type input "0.29"
type input "14.41"
click at [19, 15] on div at bounding box center [19, 19] width 16 height 16
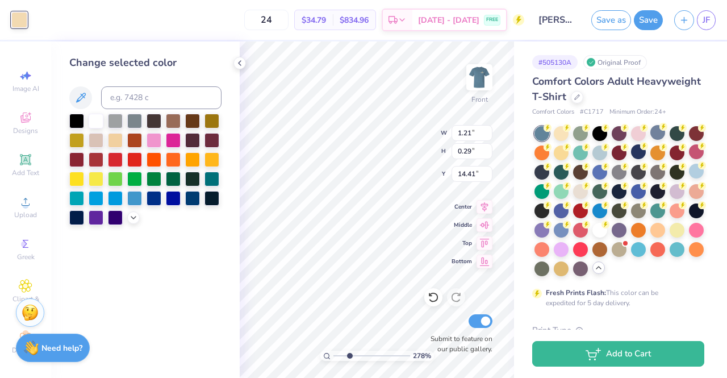
click at [126, 211] on div at bounding box center [145, 169] width 152 height 111
click at [133, 220] on icon at bounding box center [133, 216] width 9 height 9
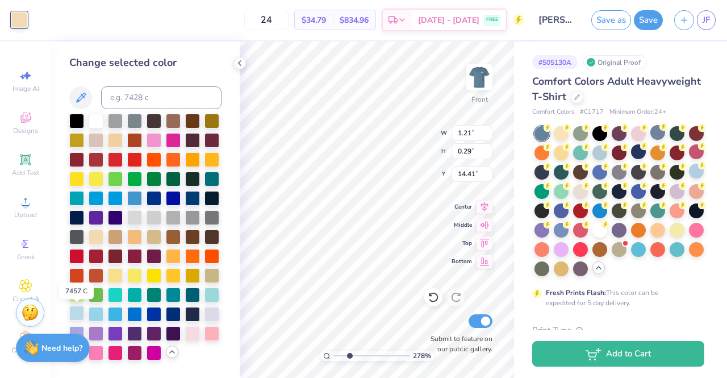
click at [78, 313] on div at bounding box center [76, 313] width 15 height 15
type input "0.97"
type input "0.05"
type input "14.13"
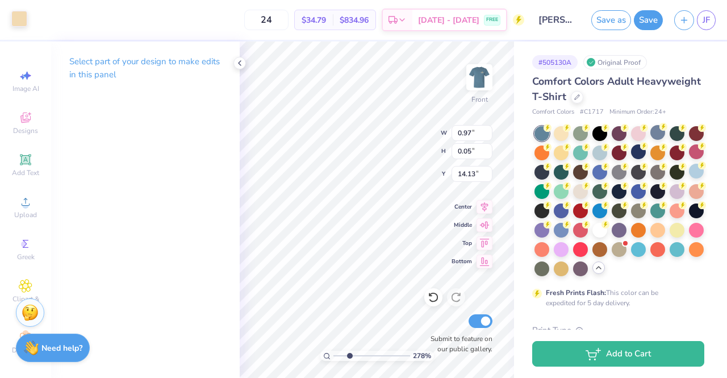
click at [24, 22] on div at bounding box center [19, 19] width 16 height 16
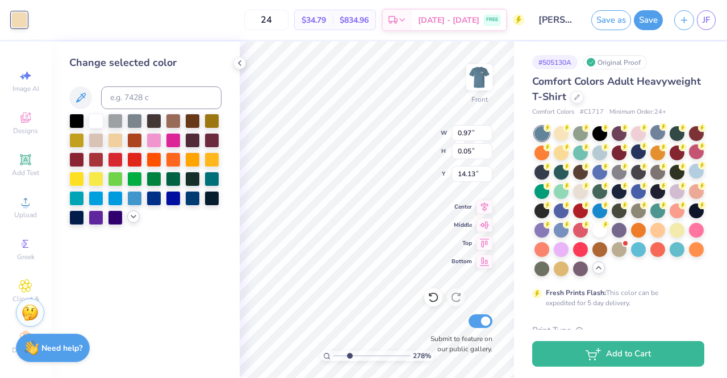
click at [132, 215] on icon at bounding box center [133, 216] width 9 height 9
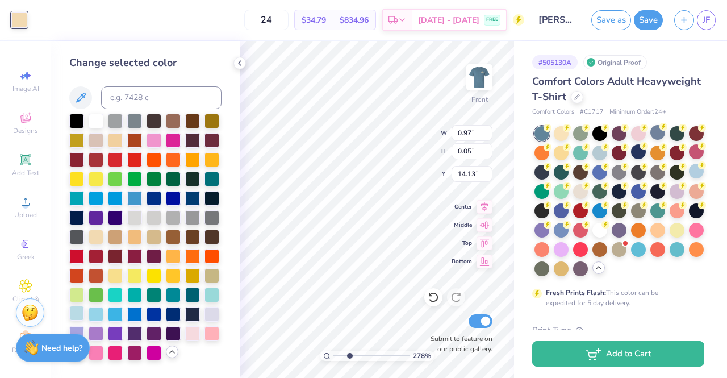
click at [74, 316] on div at bounding box center [76, 313] width 15 height 15
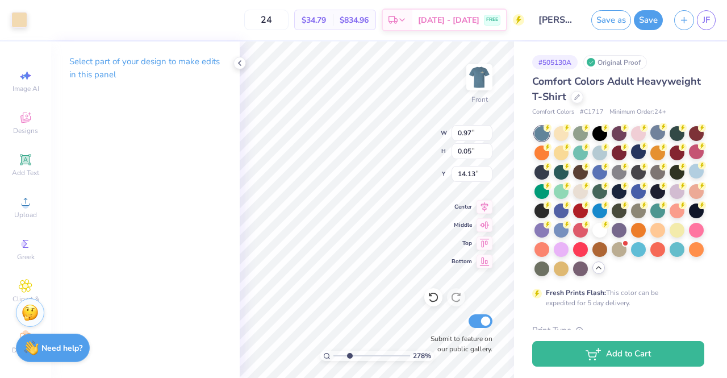
type input "1.52"
type input "0.32"
type input "13.49"
click at [17, 22] on div at bounding box center [19, 19] width 16 height 16
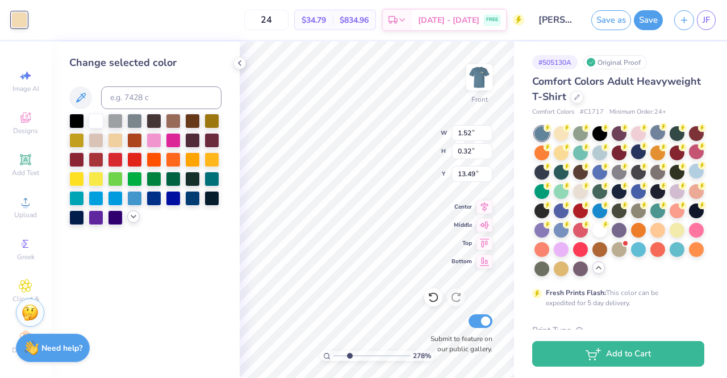
click at [132, 213] on icon at bounding box center [133, 216] width 9 height 9
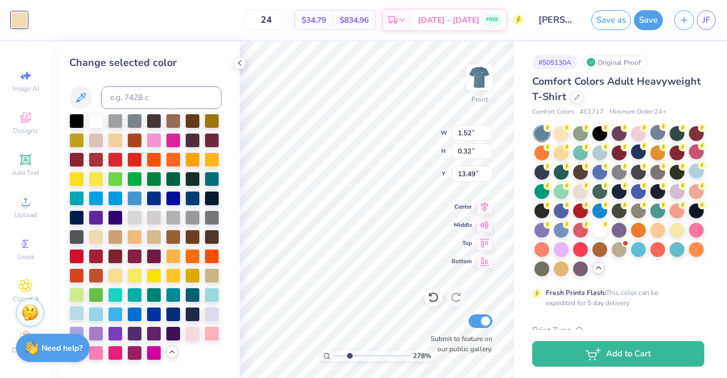
click at [76, 317] on div at bounding box center [76, 313] width 15 height 15
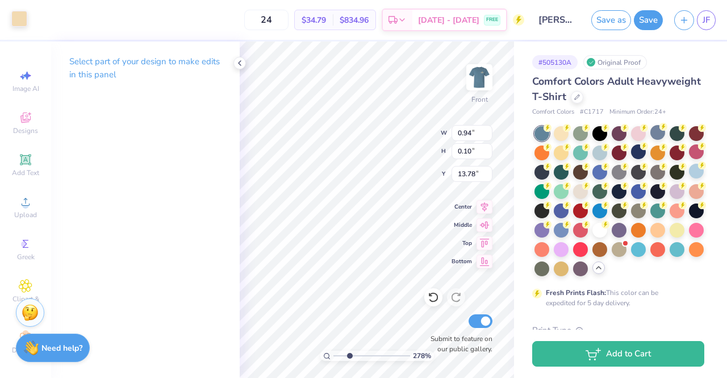
click at [22, 18] on div at bounding box center [19, 19] width 16 height 16
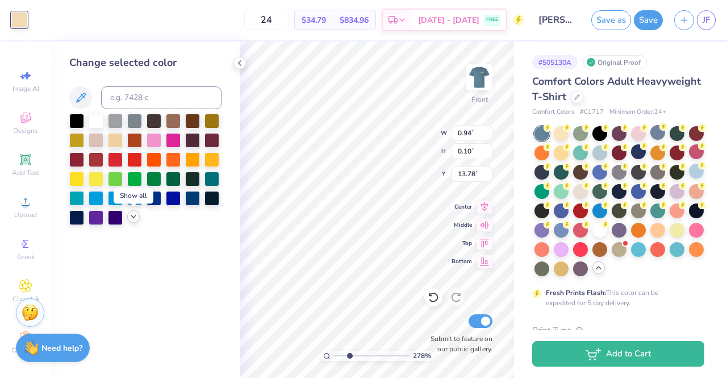
click at [132, 216] on polyline at bounding box center [133, 216] width 5 height 2
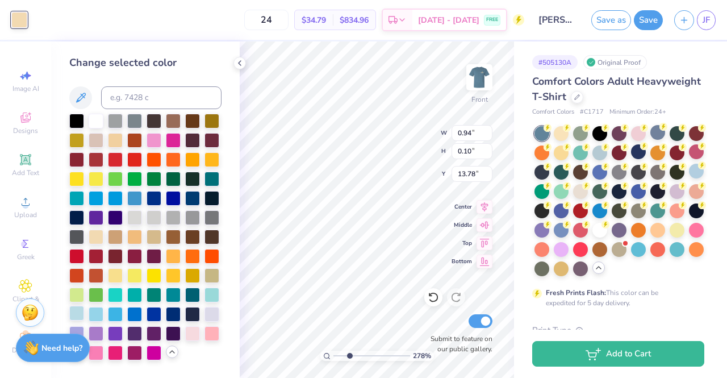
click at [72, 319] on div at bounding box center [76, 313] width 15 height 15
type input "0.91"
type input "0.32"
type input "14.07"
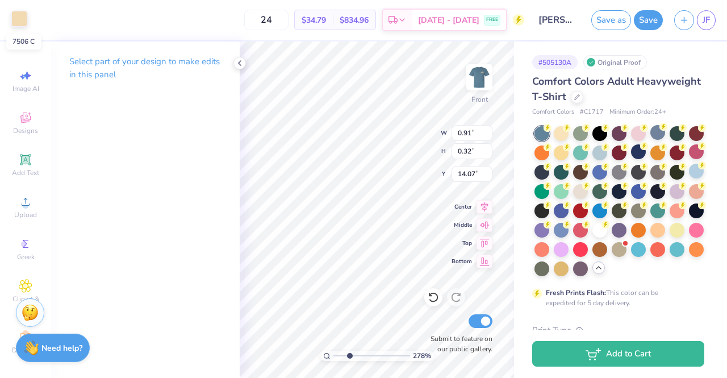
click at [25, 15] on div at bounding box center [19, 19] width 16 height 16
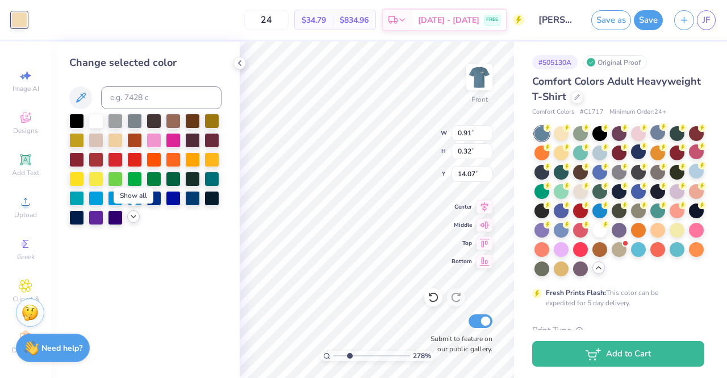
click at [132, 218] on icon at bounding box center [133, 216] width 9 height 9
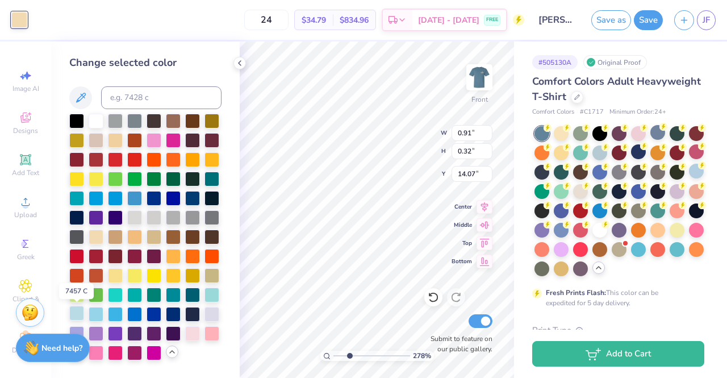
click at [75, 311] on div at bounding box center [76, 313] width 15 height 15
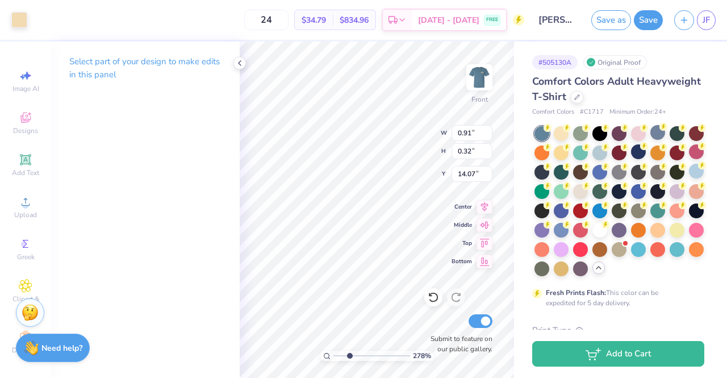
type input "0.39"
type input "0.02"
type input "14.58"
click at [23, 19] on div at bounding box center [19, 19] width 16 height 16
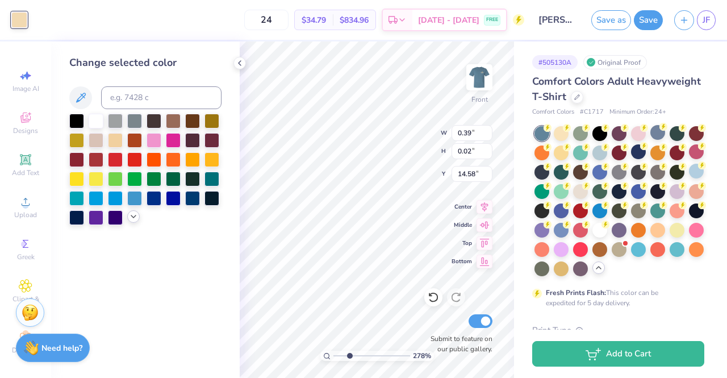
click at [135, 214] on icon at bounding box center [133, 216] width 9 height 9
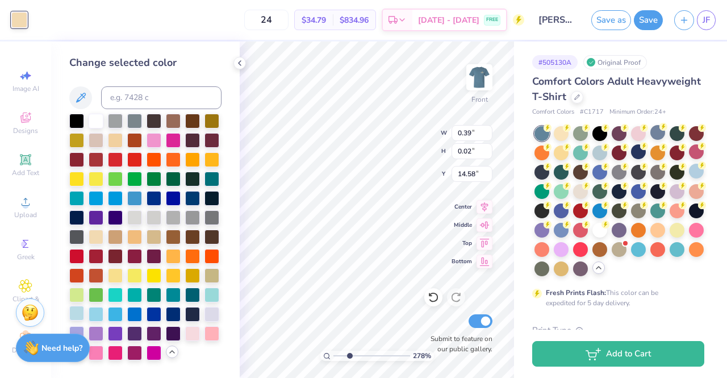
click at [73, 312] on div at bounding box center [76, 313] width 15 height 15
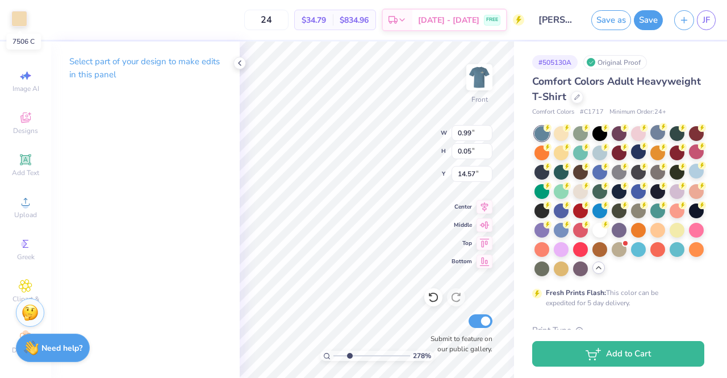
click at [21, 14] on div at bounding box center [19, 19] width 16 height 16
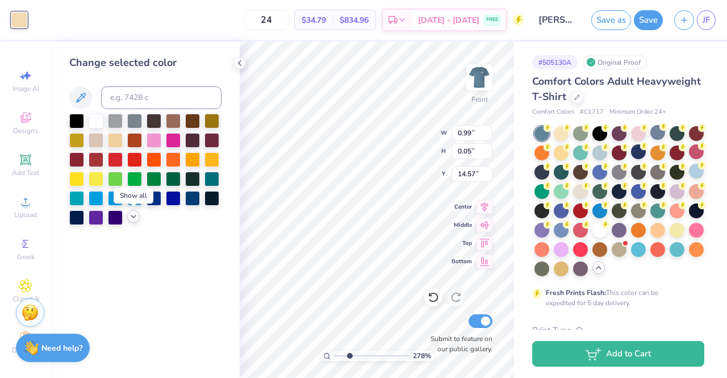
click at [131, 216] on icon at bounding box center [133, 216] width 9 height 9
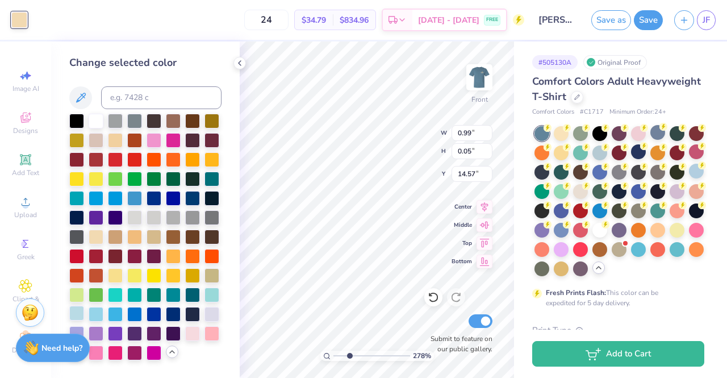
click at [74, 313] on div at bounding box center [76, 313] width 15 height 15
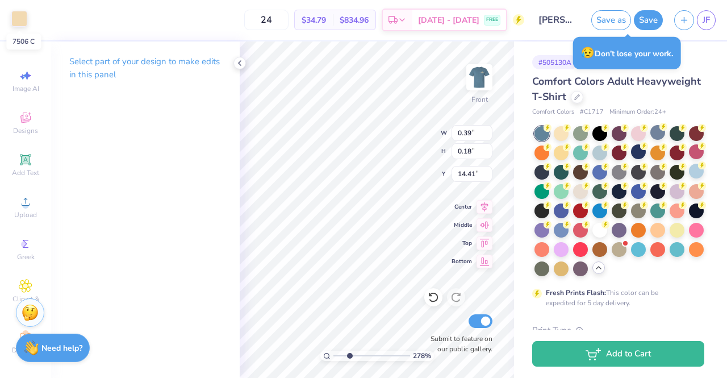
click at [18, 22] on div at bounding box center [19, 19] width 16 height 16
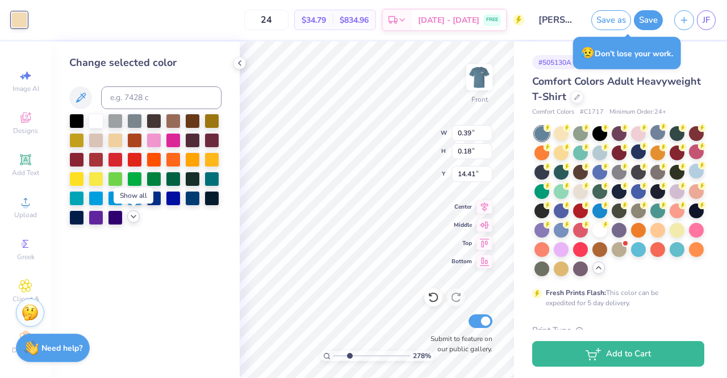
click at [133, 217] on icon at bounding box center [133, 216] width 9 height 9
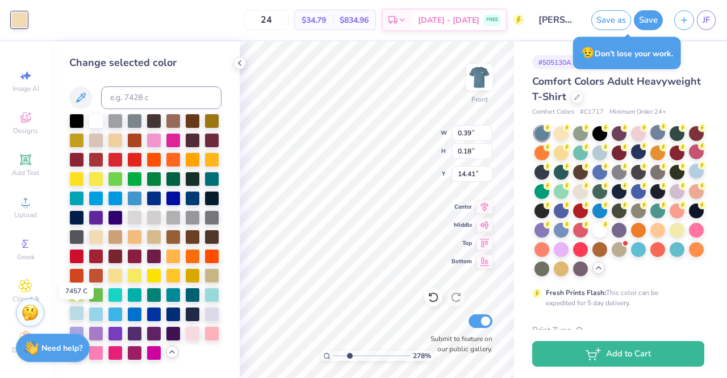
click at [81, 313] on div at bounding box center [76, 313] width 15 height 15
type input "1.32"
type input "0.82"
type input "15.14"
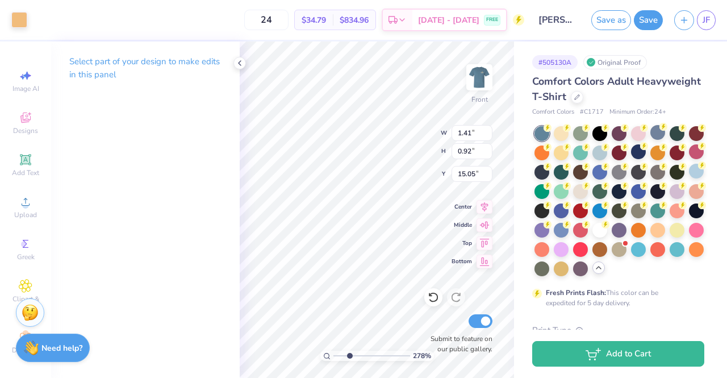
type input "1.19"
type input "1.13"
type input "14.93"
type input "0.77"
type input "0.07"
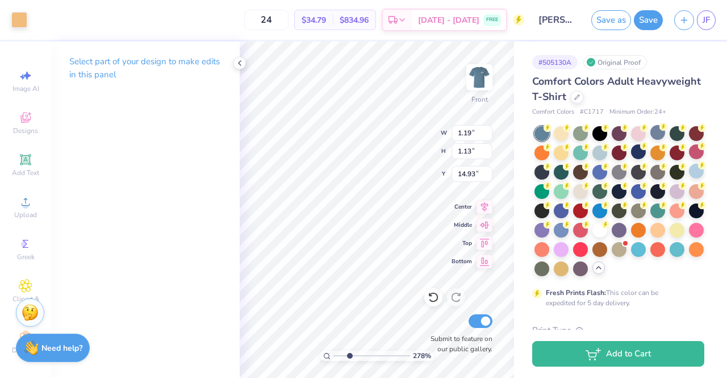
type input "14.05"
click at [19, 20] on div at bounding box center [19, 19] width 16 height 16
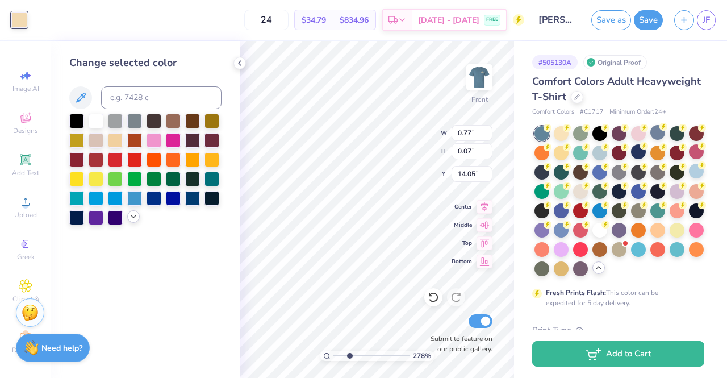
click at [136, 220] on icon at bounding box center [133, 216] width 9 height 9
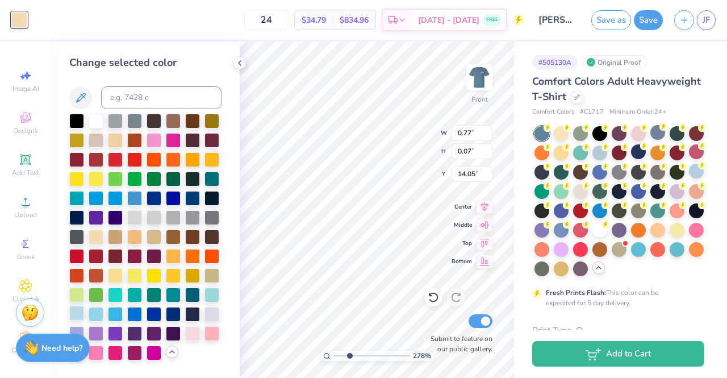
click at [75, 313] on div at bounding box center [76, 313] width 15 height 15
type input "0.87"
type input "0.06"
type input "13.89"
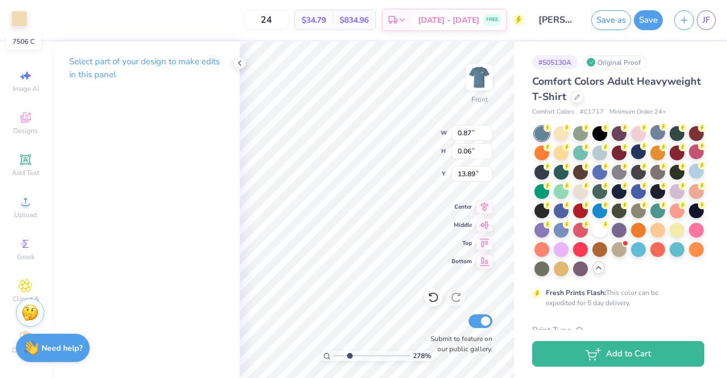
click at [17, 22] on div at bounding box center [19, 19] width 16 height 16
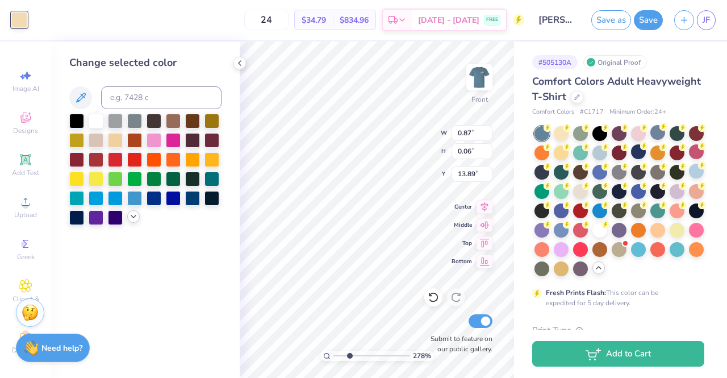
click at [133, 214] on icon at bounding box center [133, 216] width 9 height 9
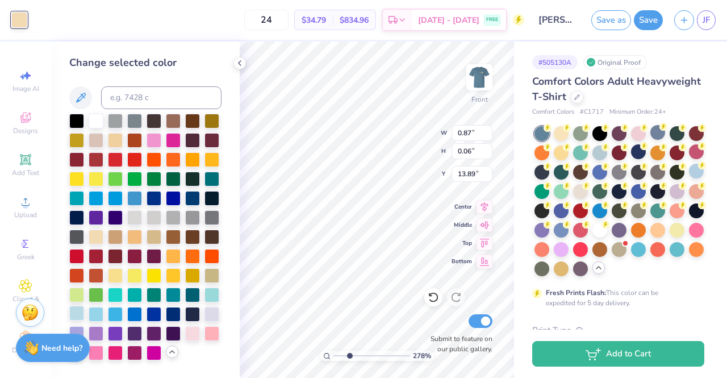
click at [74, 315] on div at bounding box center [76, 313] width 15 height 15
type input "6.59"
type input "9.21"
type input "4.54"
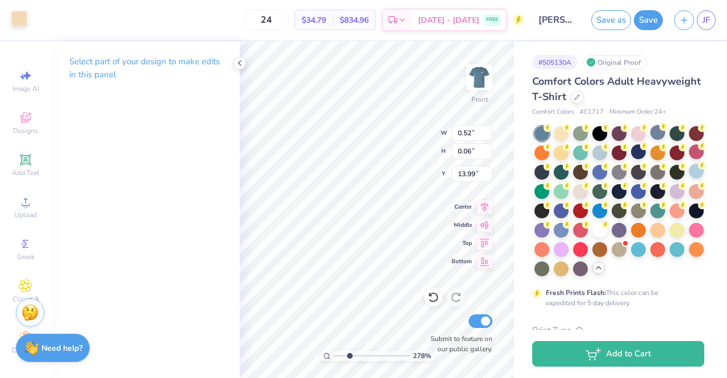
click at [18, 24] on div at bounding box center [19, 19] width 16 height 16
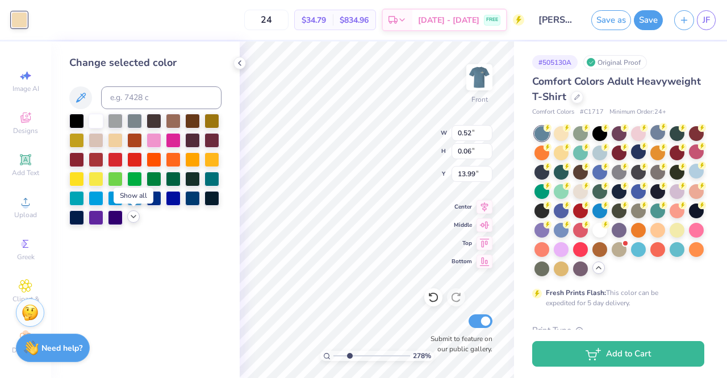
click at [134, 219] on icon at bounding box center [133, 216] width 9 height 9
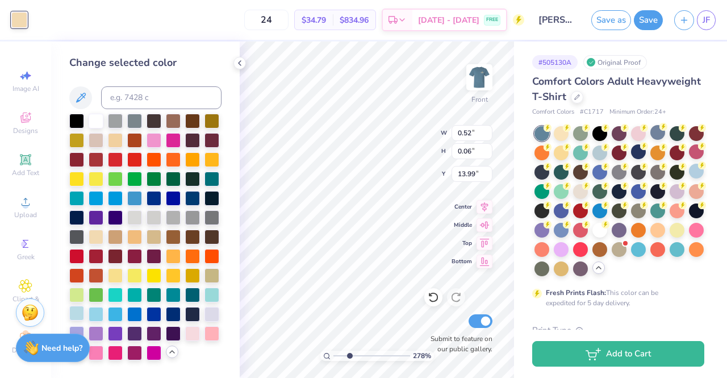
click at [76, 319] on div at bounding box center [76, 313] width 15 height 15
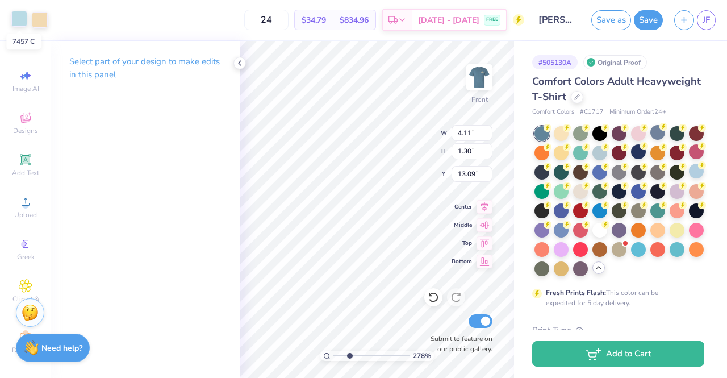
click at [23, 22] on div at bounding box center [19, 19] width 16 height 16
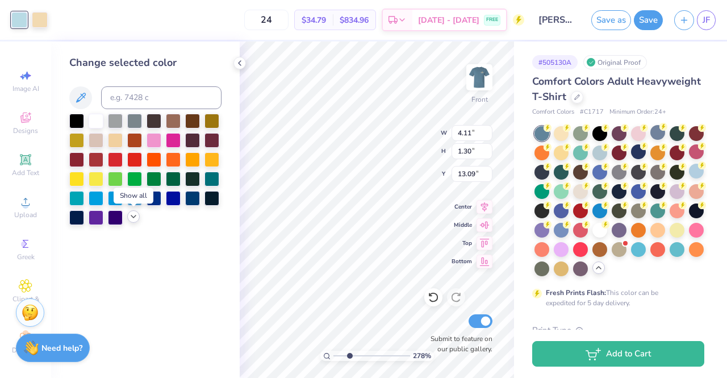
click at [131, 218] on icon at bounding box center [133, 216] width 9 height 9
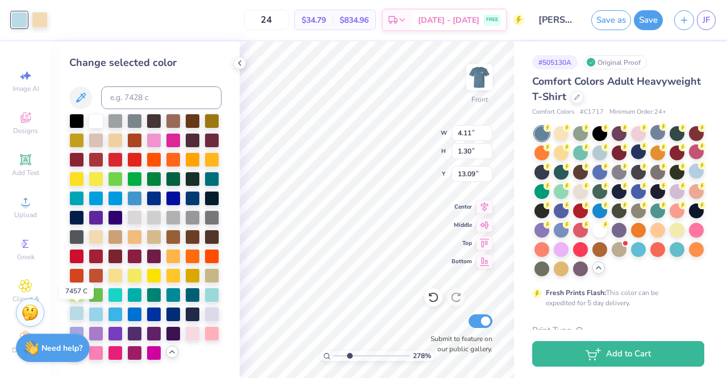
click at [74, 313] on div at bounding box center [76, 313] width 15 height 15
click at [36, 21] on div at bounding box center [40, 19] width 16 height 16
click at [77, 312] on div at bounding box center [76, 313] width 15 height 15
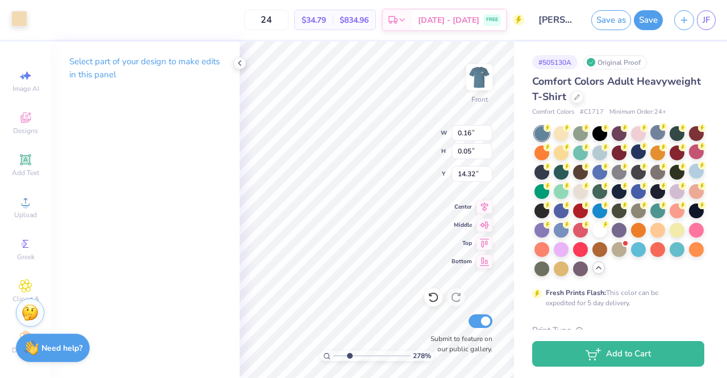
click at [22, 17] on div at bounding box center [19, 19] width 16 height 16
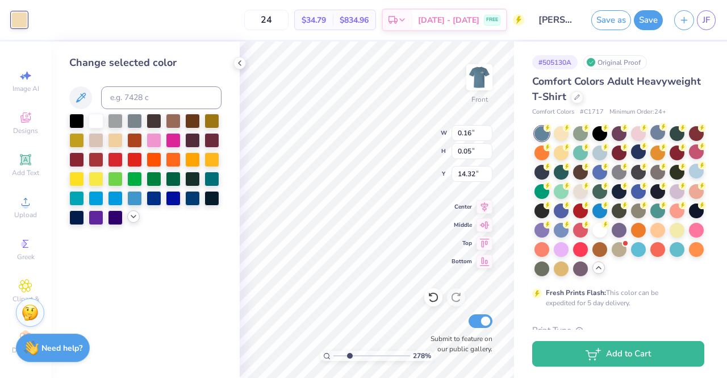
click at [136, 214] on icon at bounding box center [133, 216] width 9 height 9
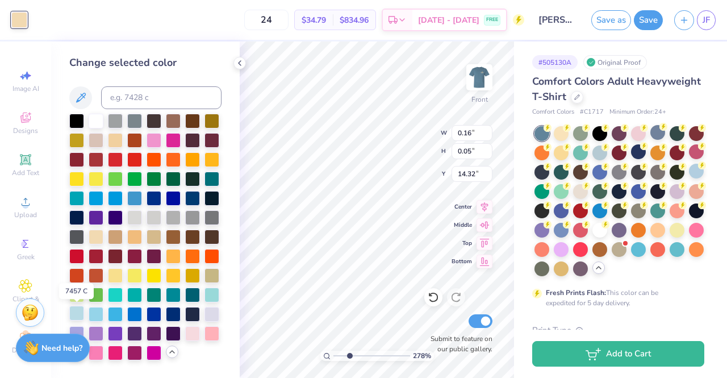
click at [77, 309] on div at bounding box center [76, 313] width 15 height 15
type input "1.89"
type input "0.12"
type input "14.06"
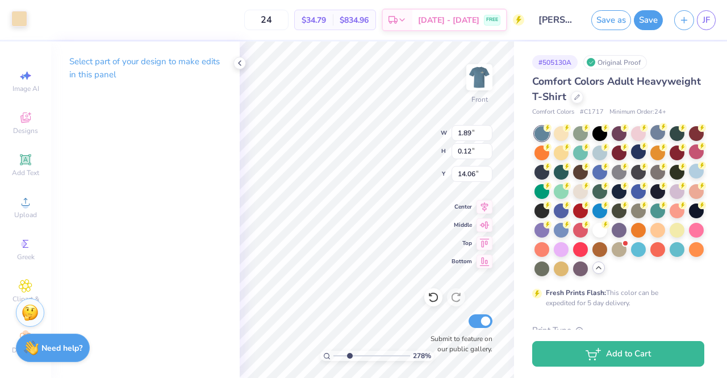
click at [24, 20] on div at bounding box center [19, 19] width 16 height 16
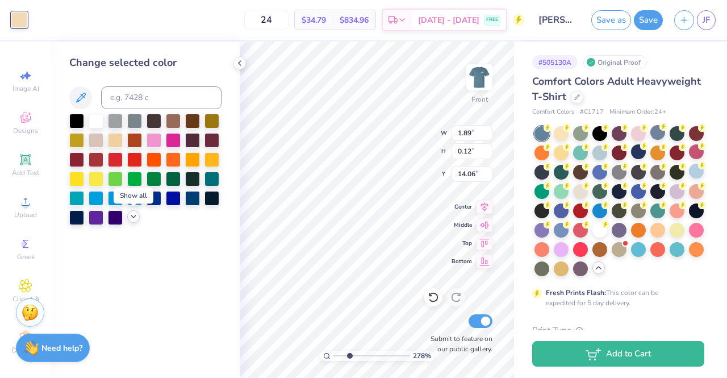
click at [134, 216] on icon at bounding box center [133, 216] width 9 height 9
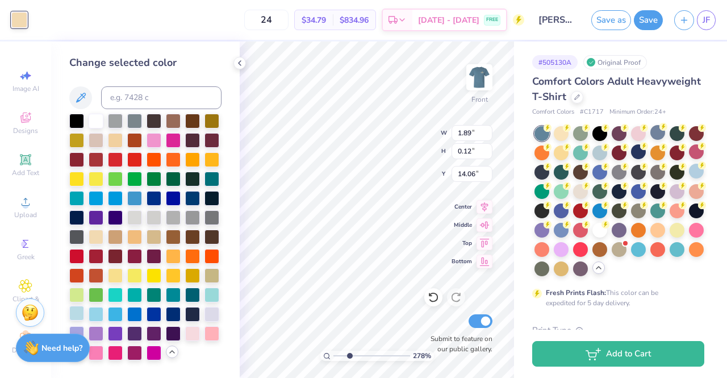
click at [76, 314] on div at bounding box center [76, 313] width 15 height 15
type input "1.37"
type input "0.14"
type input "13.61"
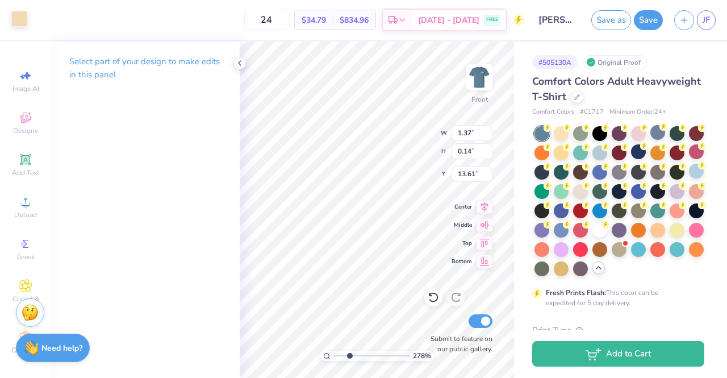
click at [22, 21] on div at bounding box center [19, 19] width 16 height 16
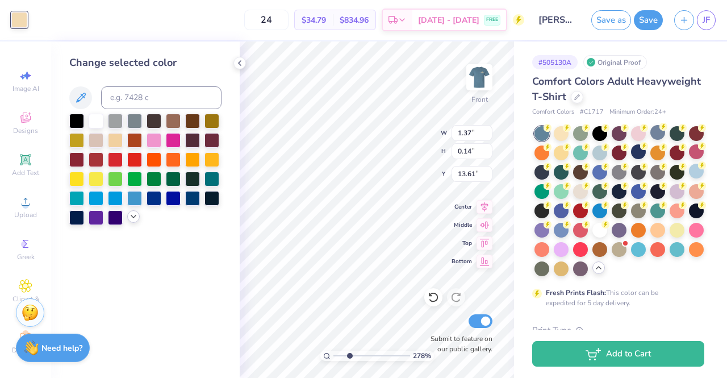
click at [132, 216] on icon at bounding box center [133, 216] width 9 height 9
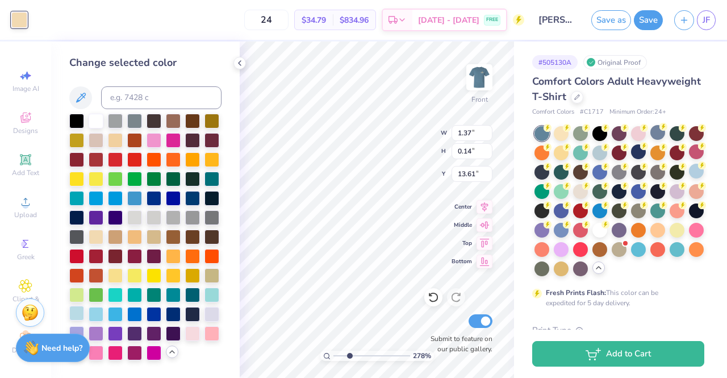
click at [77, 313] on div at bounding box center [76, 313] width 15 height 15
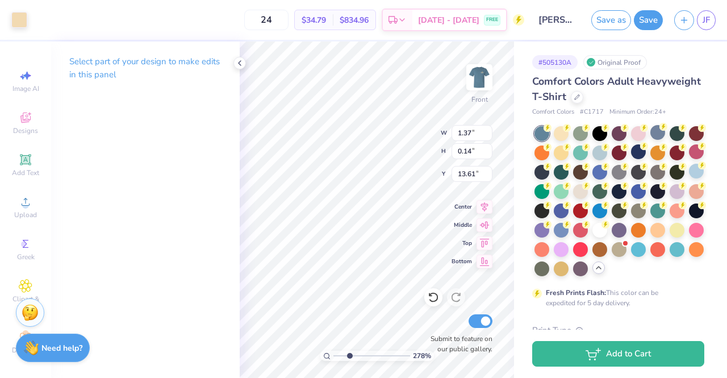
type input "0.86"
type input "0.36"
type input "13.28"
click at [26, 13] on div at bounding box center [19, 19] width 16 height 16
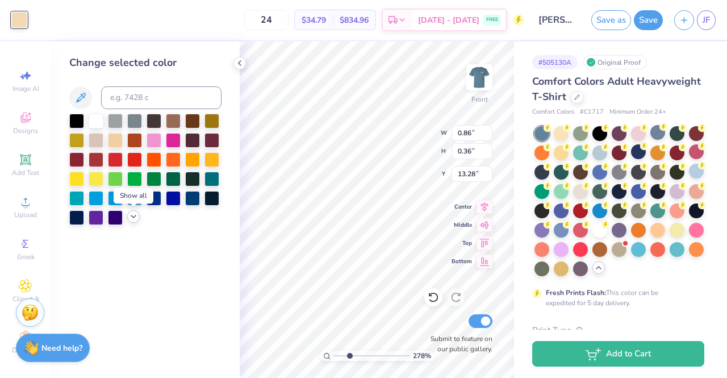
click at [128, 215] on div at bounding box center [133, 216] width 13 height 13
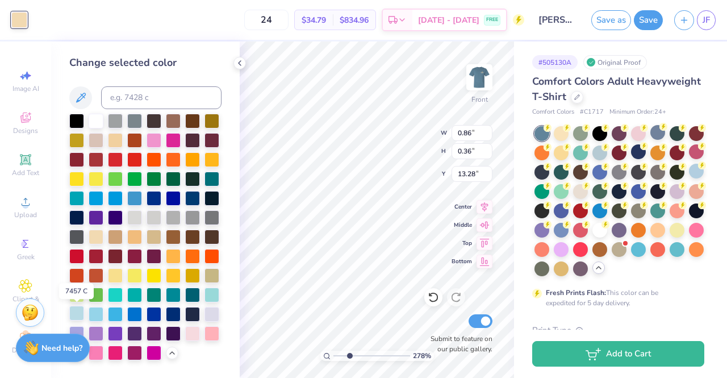
click at [77, 311] on div at bounding box center [76, 313] width 15 height 15
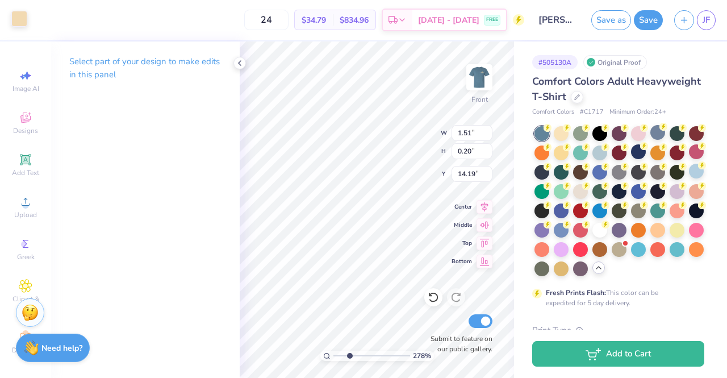
click at [14, 14] on div at bounding box center [19, 19] width 16 height 16
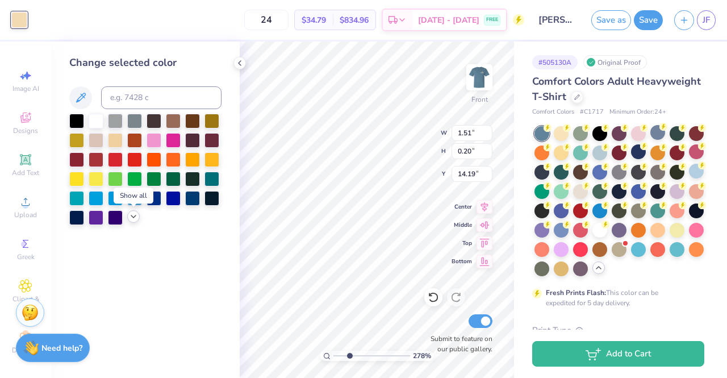
click at [136, 219] on icon at bounding box center [133, 216] width 9 height 9
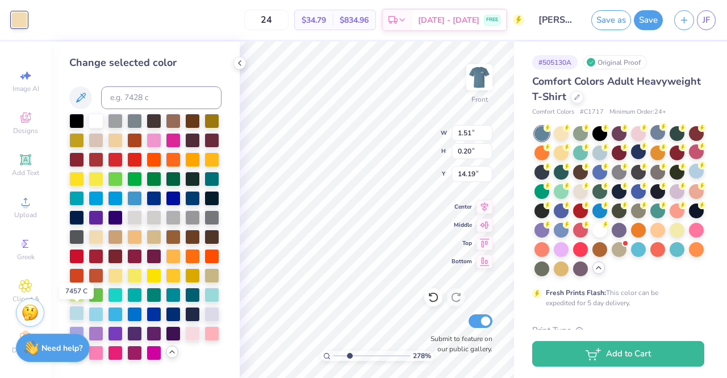
click at [75, 315] on div at bounding box center [76, 313] width 15 height 15
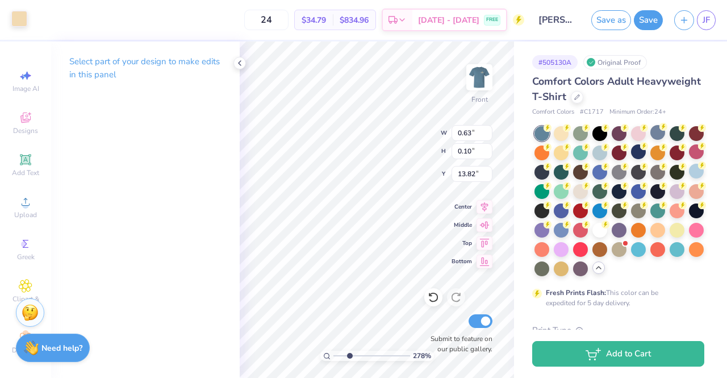
click at [25, 17] on div at bounding box center [19, 19] width 16 height 16
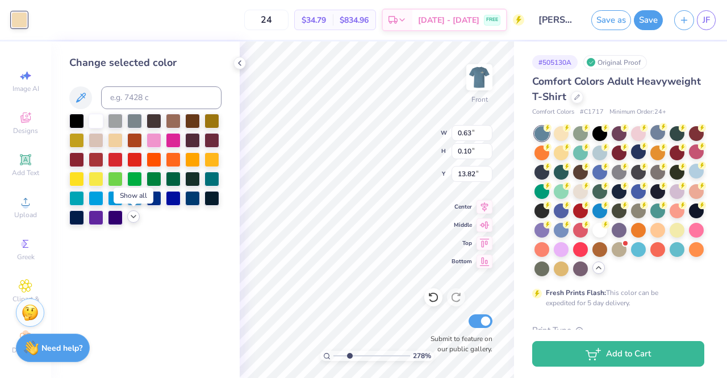
click at [136, 218] on icon at bounding box center [133, 216] width 9 height 9
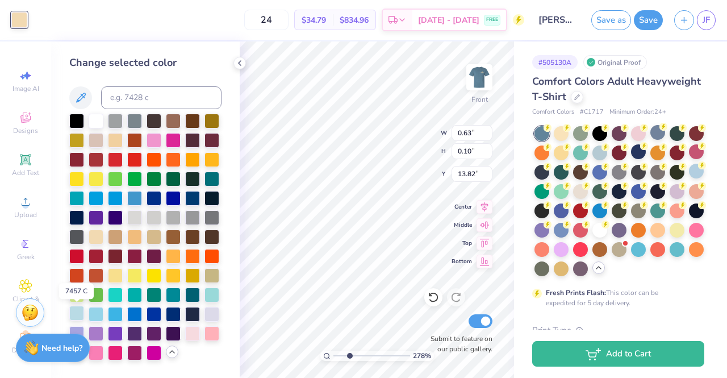
click at [83, 309] on div at bounding box center [76, 313] width 15 height 15
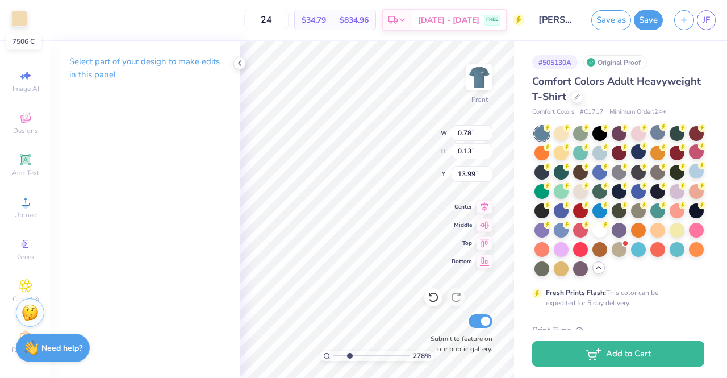
click at [27, 18] on div at bounding box center [19, 19] width 16 height 16
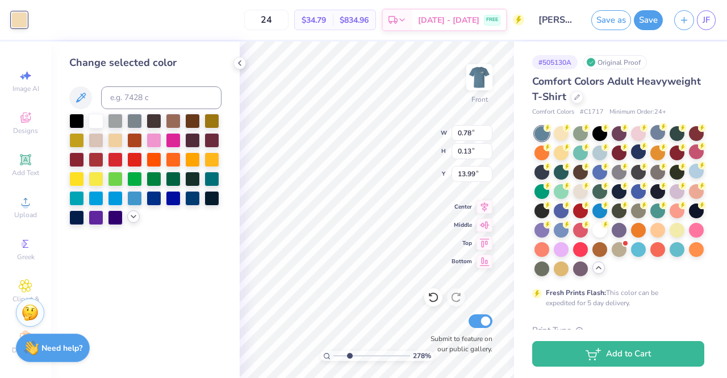
click at [136, 217] on icon at bounding box center [133, 216] width 9 height 9
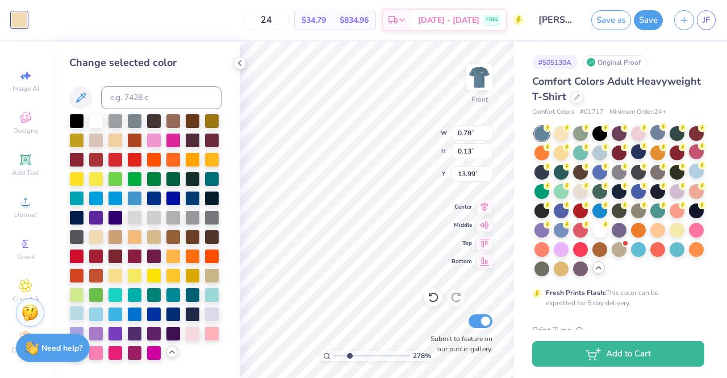
click at [80, 312] on div at bounding box center [76, 313] width 15 height 15
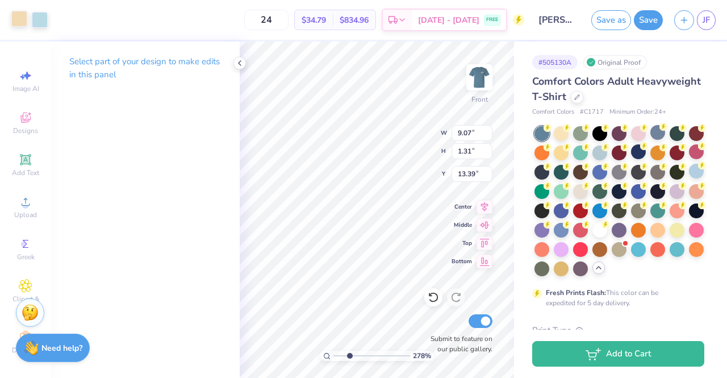
click at [22, 16] on div at bounding box center [19, 19] width 16 height 16
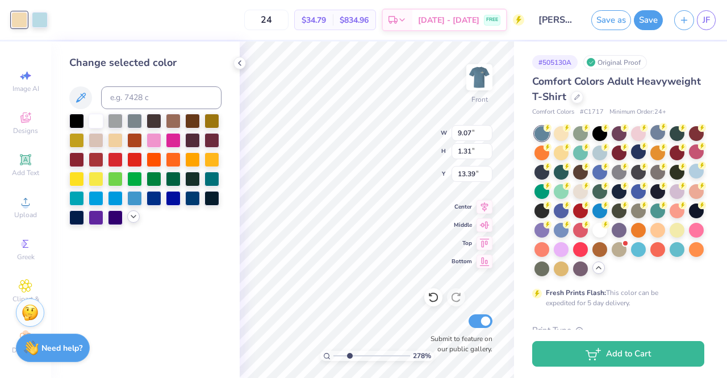
click at [132, 218] on icon at bounding box center [133, 216] width 9 height 9
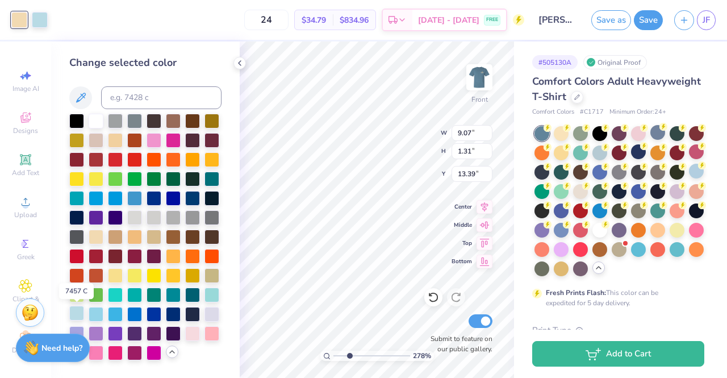
click at [74, 312] on div at bounding box center [76, 313] width 15 height 15
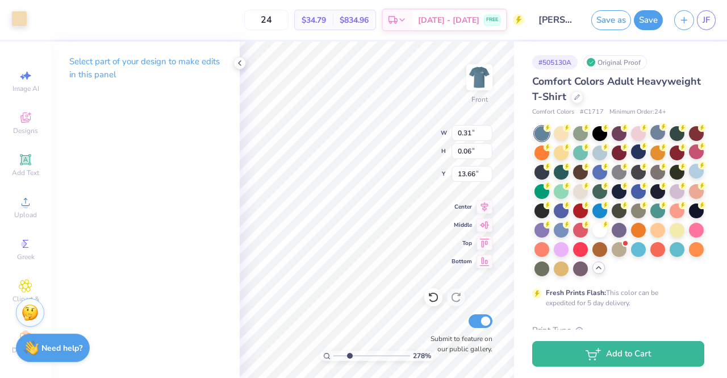
click at [19, 19] on div at bounding box center [19, 19] width 16 height 16
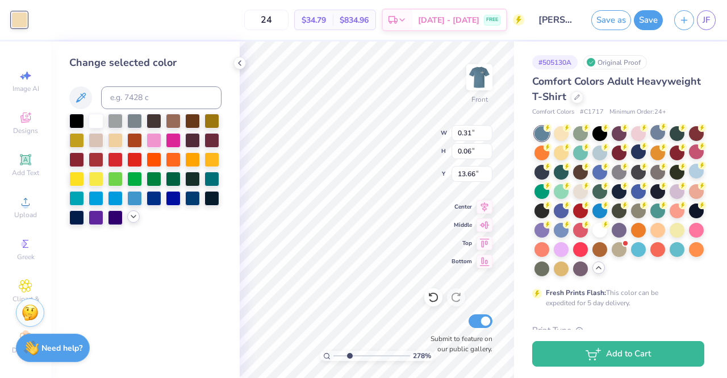
click at [130, 215] on icon at bounding box center [133, 216] width 9 height 9
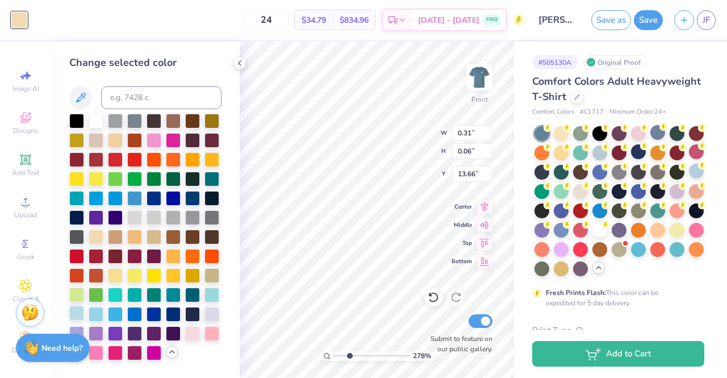
click at [76, 315] on div at bounding box center [76, 313] width 15 height 15
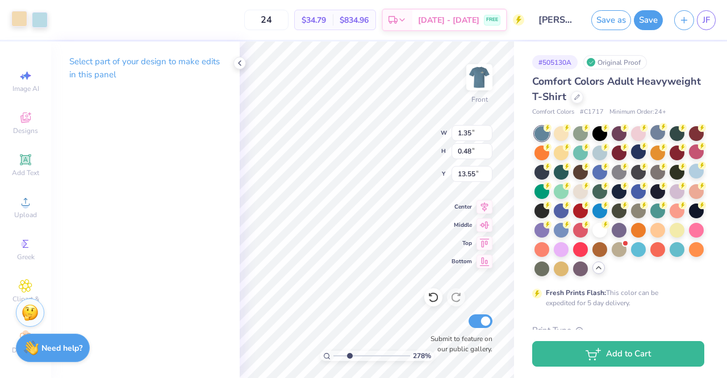
click at [22, 18] on div at bounding box center [19, 19] width 16 height 16
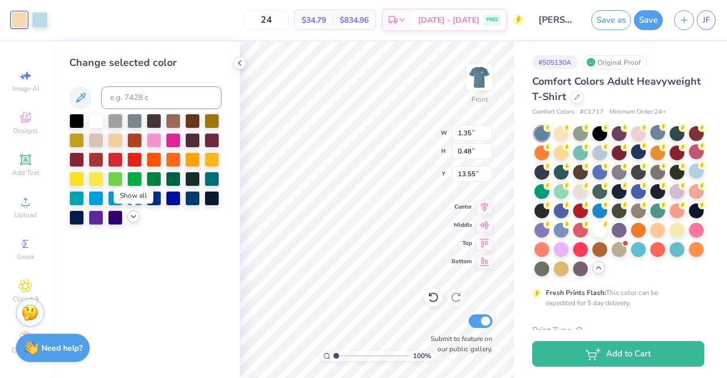
click at [135, 218] on icon at bounding box center [133, 216] width 9 height 9
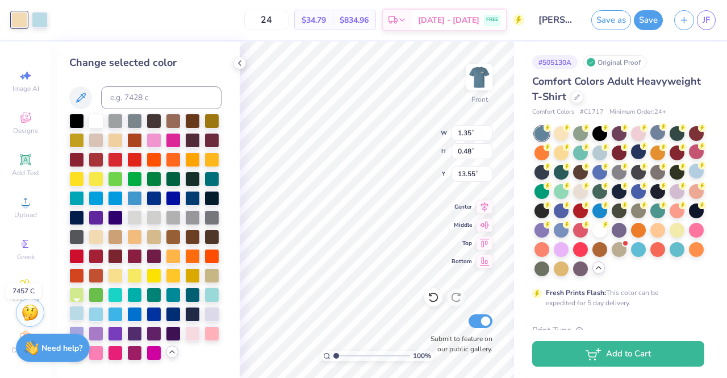
click at [75, 314] on div at bounding box center [76, 313] width 15 height 15
click at [244, 61] on div at bounding box center [240, 63] width 13 height 13
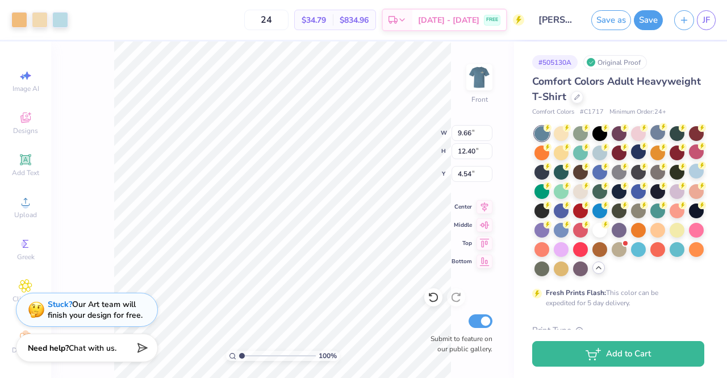
click at [87, 78] on div "100 % Front W 9.66 9.66 " H 12.40 12.40 " Y 4.54 4.54 " Center Middle Top Botto…" at bounding box center [282, 209] width 463 height 336
type input "3.27"
click at [16, 22] on div at bounding box center [19, 19] width 16 height 16
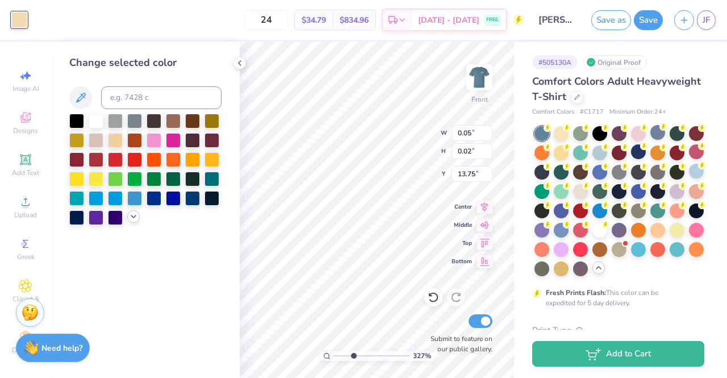
click at [134, 213] on icon at bounding box center [133, 216] width 9 height 9
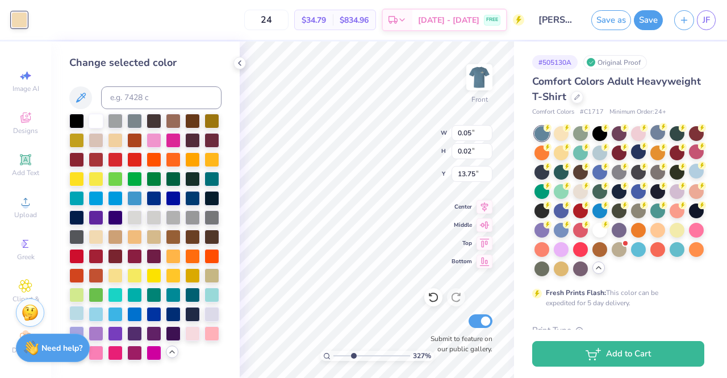
click at [77, 310] on div at bounding box center [76, 313] width 15 height 15
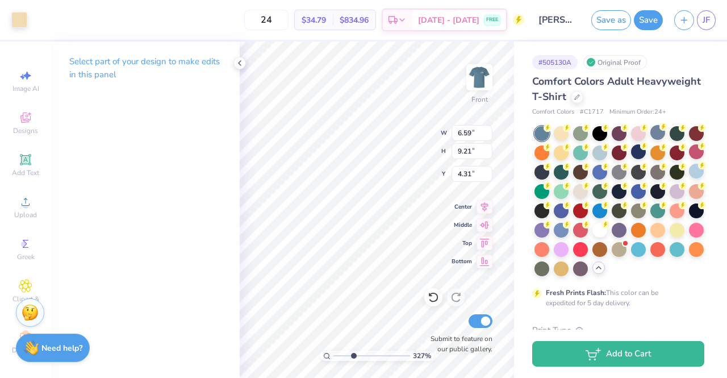
type input "4.54"
click at [17, 24] on div at bounding box center [19, 19] width 16 height 16
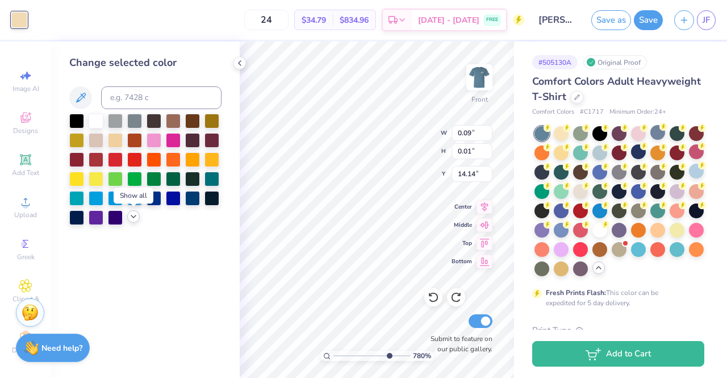
click at [134, 215] on icon at bounding box center [133, 216] width 9 height 9
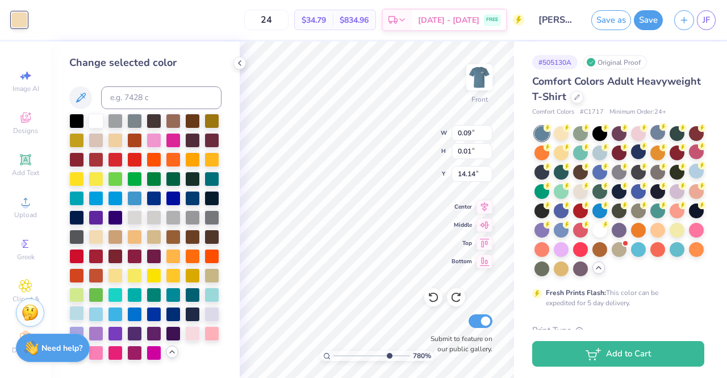
click at [74, 316] on div at bounding box center [76, 313] width 15 height 15
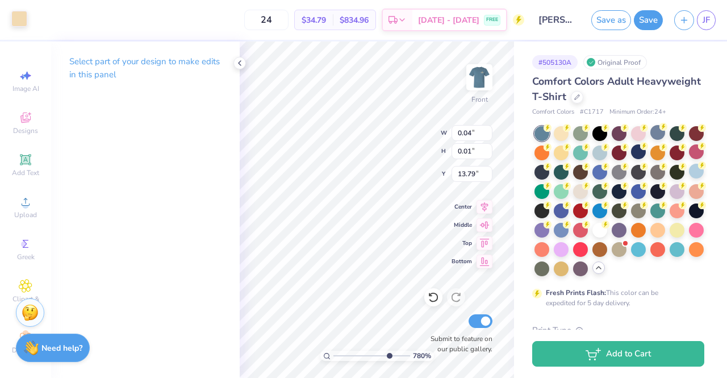
click at [20, 18] on div at bounding box center [19, 19] width 16 height 16
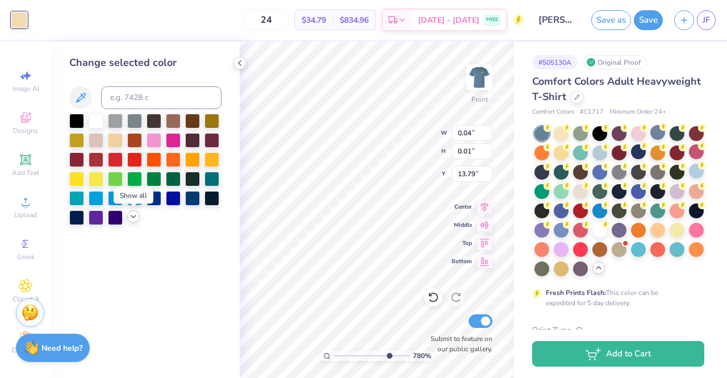
click at [133, 211] on div at bounding box center [133, 216] width 13 height 13
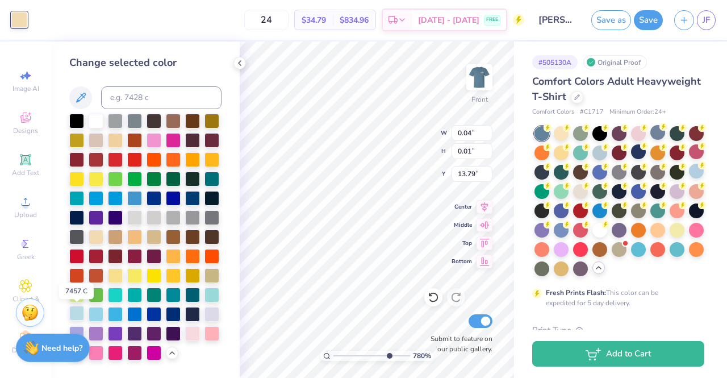
click at [77, 311] on div at bounding box center [76, 313] width 15 height 15
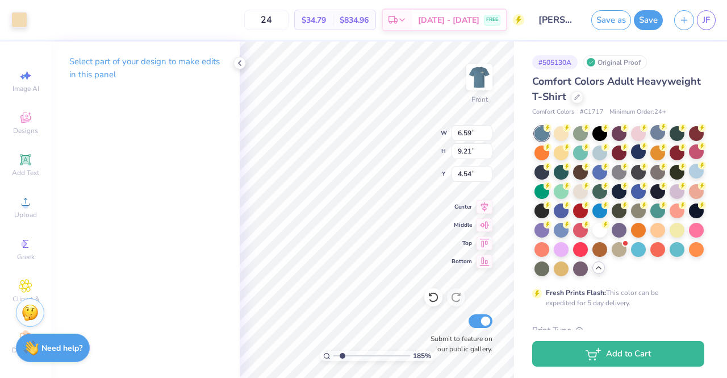
type input "1.84841656892137"
type input "0.84"
type input "0.24"
type input "7.56"
click at [16, 27] on div at bounding box center [19, 19] width 16 height 16
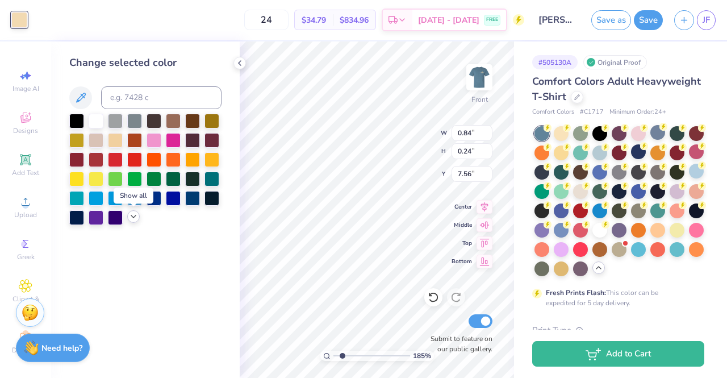
click at [136, 217] on icon at bounding box center [133, 216] width 9 height 9
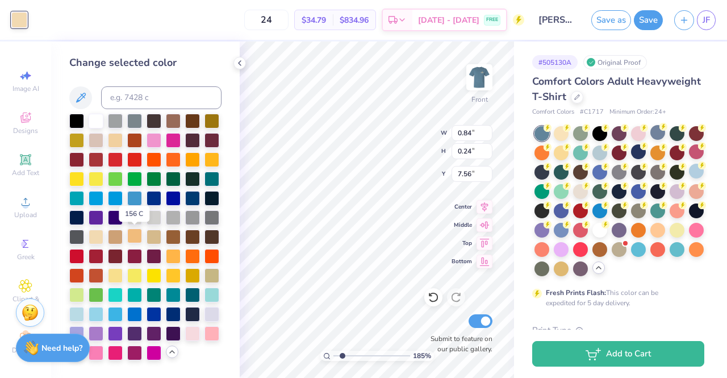
click at [137, 236] on div at bounding box center [134, 235] width 15 height 15
type input "1.84841656892137"
type input "1.21"
type input "3.29"
type input "3.77"
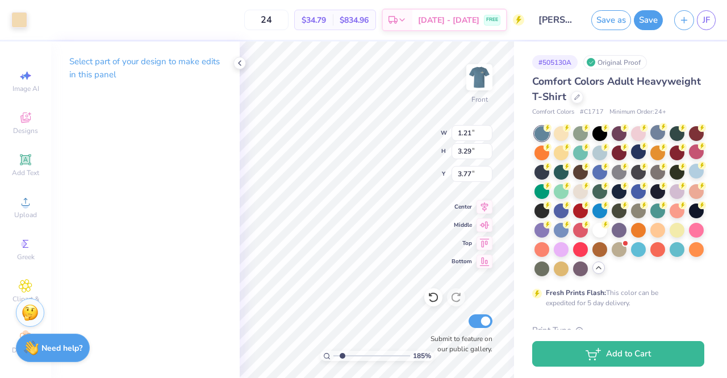
type input "1.84841656892137"
type input "3.74"
type input "1.84841656892137"
type input "3.77"
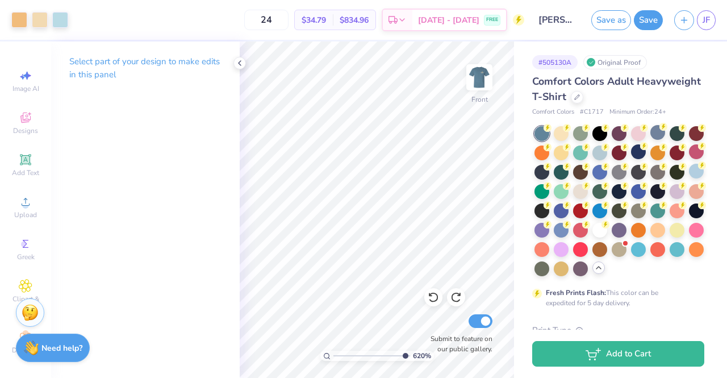
type input "10"
type input "1.21"
type input "3.29"
type input "3.77"
click at [23, 20] on div at bounding box center [19, 19] width 16 height 16
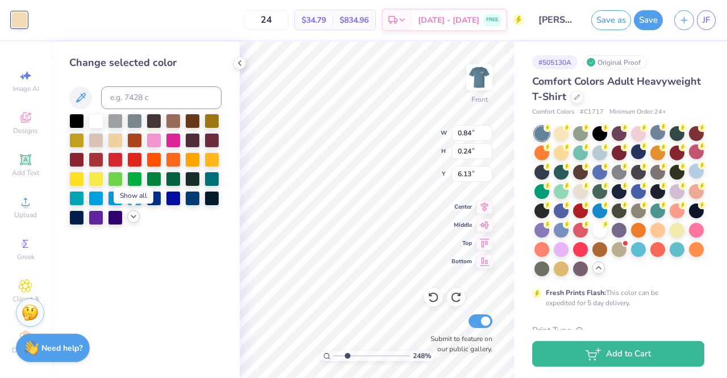
click at [134, 218] on icon at bounding box center [133, 216] width 9 height 9
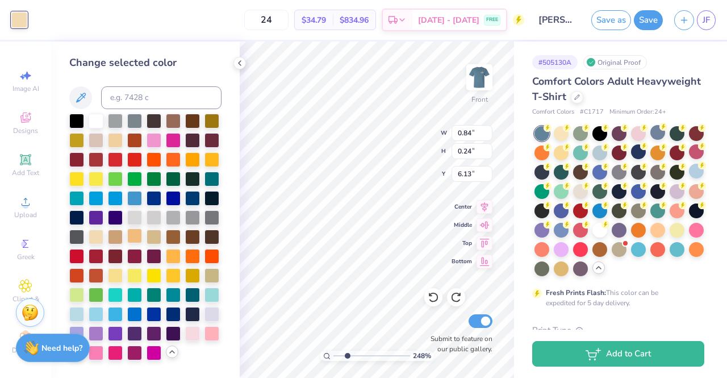
click at [133, 239] on div at bounding box center [134, 235] width 15 height 15
click at [231, 207] on div "Change selected color" at bounding box center [145, 209] width 189 height 336
click at [239, 61] on icon at bounding box center [239, 63] width 9 height 9
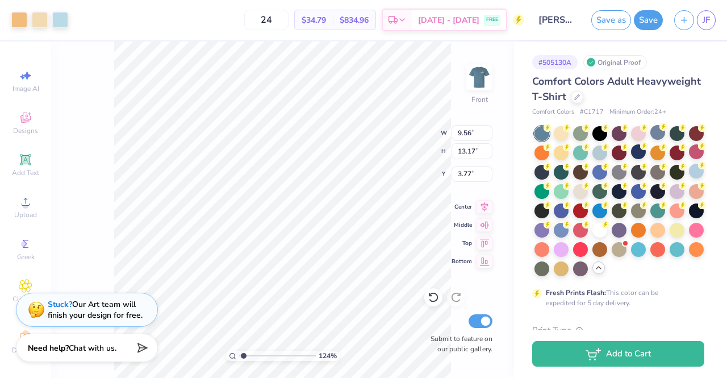
type input "1.23926090381079"
type input "9.99"
type input "13.76"
type input "1.23926090381079"
type input "3.00"
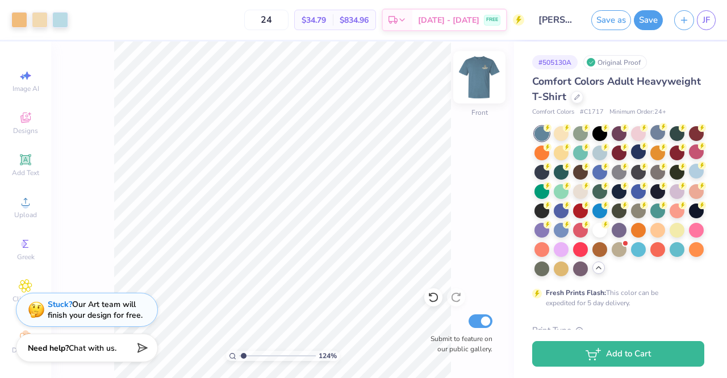
click at [483, 70] on img at bounding box center [479, 77] width 45 height 45
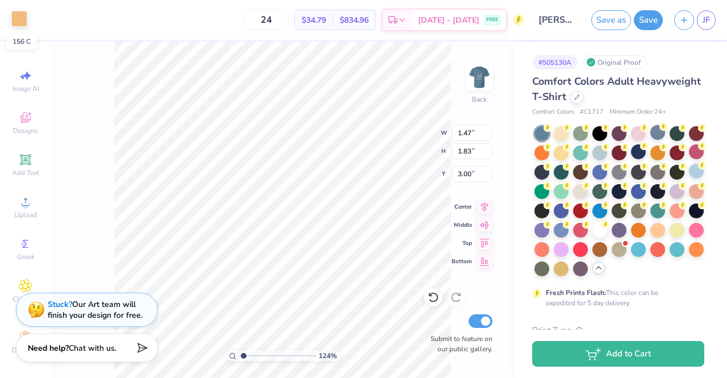
click at [18, 16] on div at bounding box center [19, 19] width 16 height 16
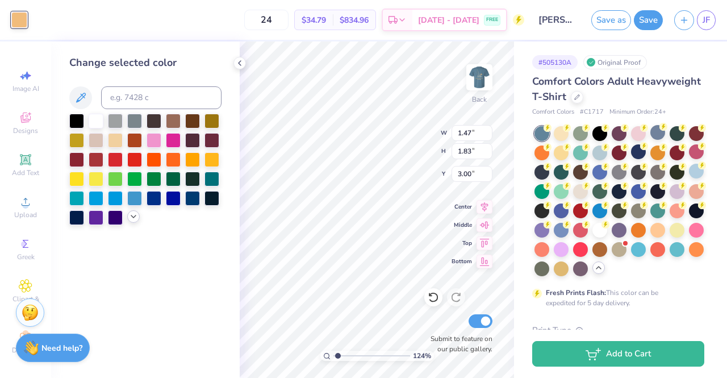
click at [132, 218] on icon at bounding box center [133, 216] width 9 height 9
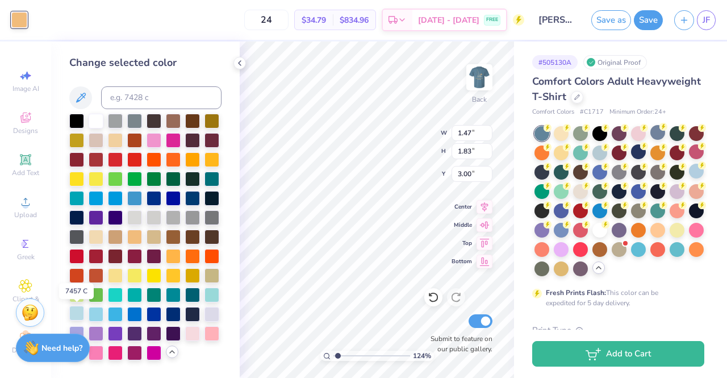
click at [73, 311] on div at bounding box center [76, 313] width 15 height 15
click at [95, 238] on div at bounding box center [96, 235] width 15 height 15
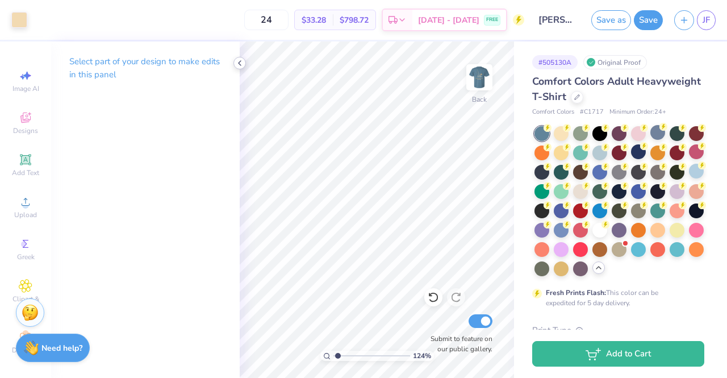
click at [240, 61] on polyline at bounding box center [240, 63] width 2 height 5
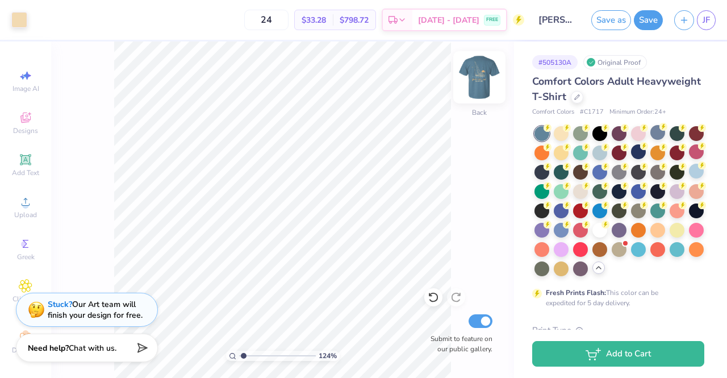
click at [484, 78] on img at bounding box center [479, 77] width 45 height 45
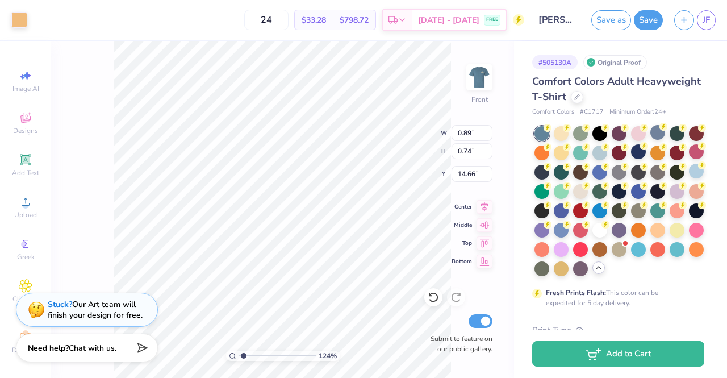
type input "1.23926090381079"
type input "14.91"
type input "1.23926090381079"
type input "14.56"
type input "1.23926090381079"
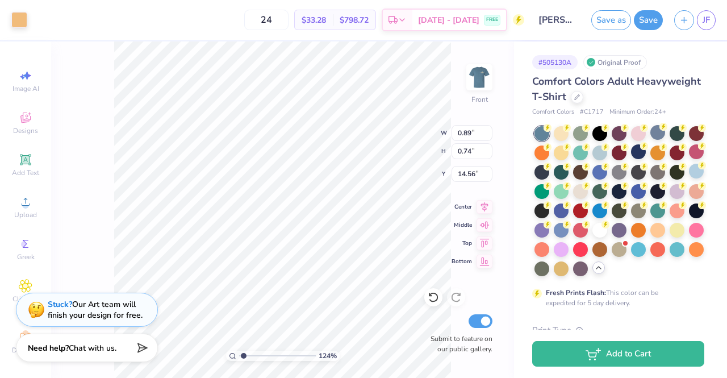
type input "1.37"
type input "0.86"
type input "14.89"
type input "1.23926090381079"
type input "14.79"
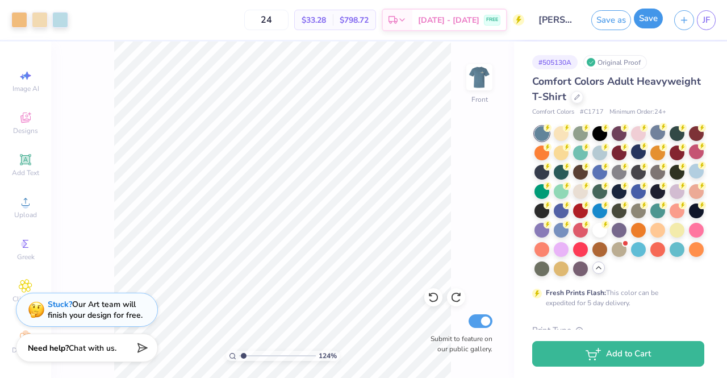
click at [649, 20] on button "Save" at bounding box center [648, 19] width 29 height 20
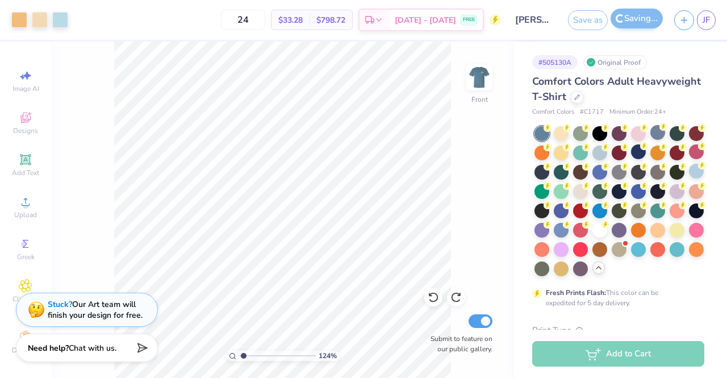
type input "1.23926090381079"
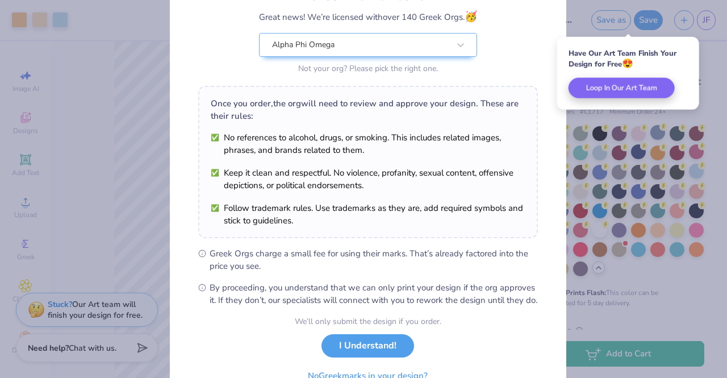
scroll to position [105, 0]
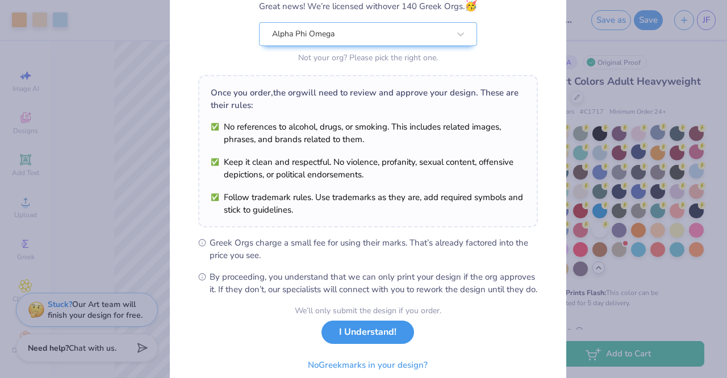
click at [354, 344] on button "I Understand!" at bounding box center [368, 332] width 93 height 23
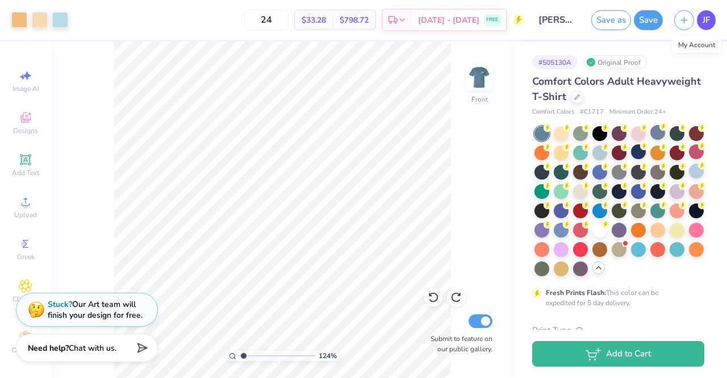
click at [701, 19] on link "JF" at bounding box center [706, 20] width 19 height 20
